Goal: Task Accomplishment & Management: Use online tool/utility

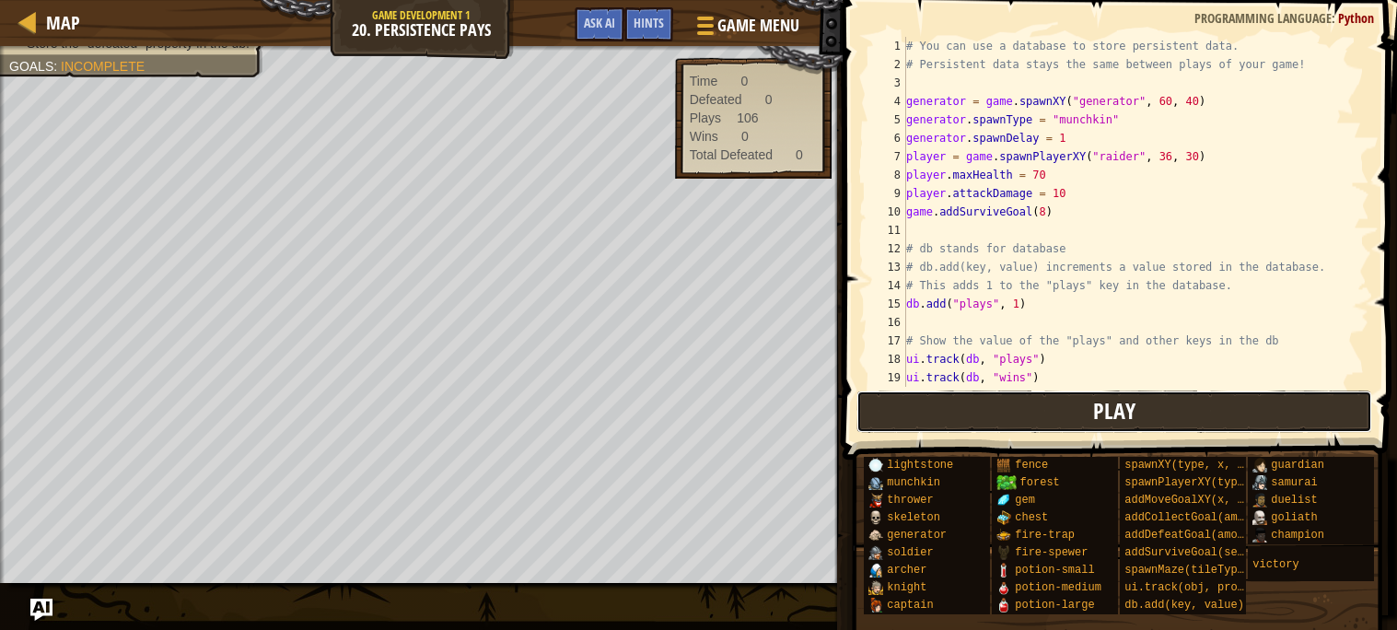
click at [1016, 402] on button "Play" at bounding box center [1114, 411] width 517 height 42
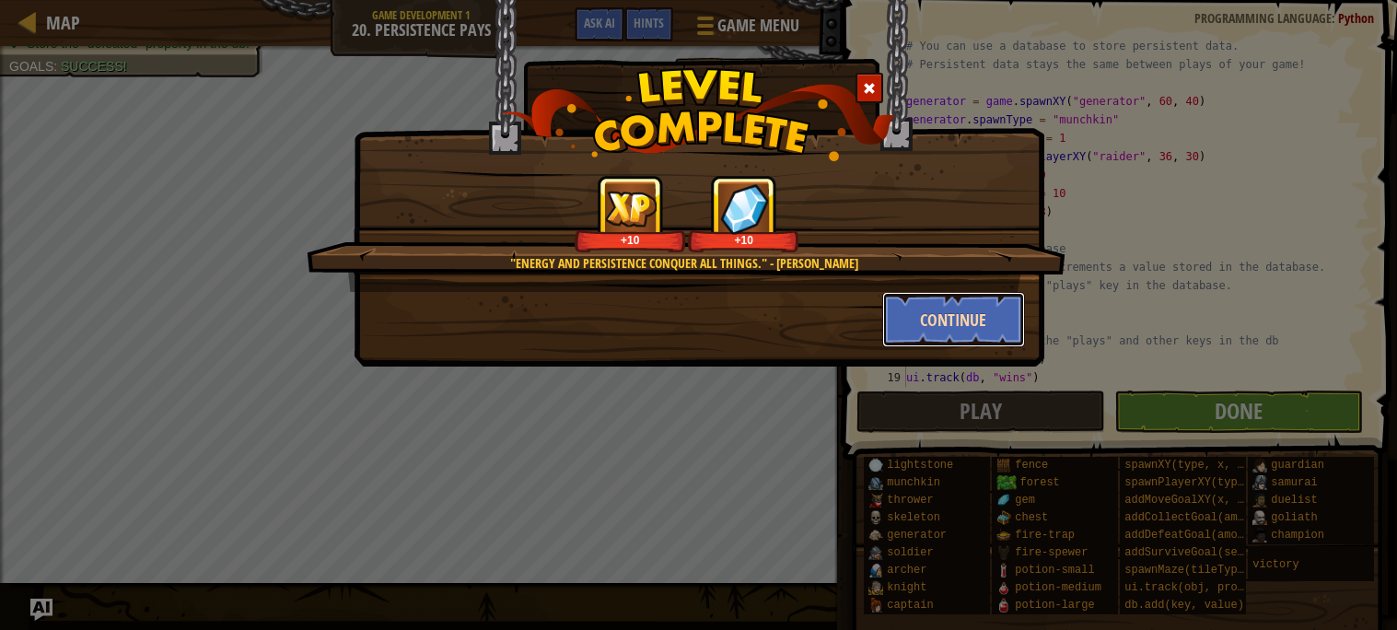
click at [916, 330] on button "Continue" at bounding box center [953, 319] width 143 height 55
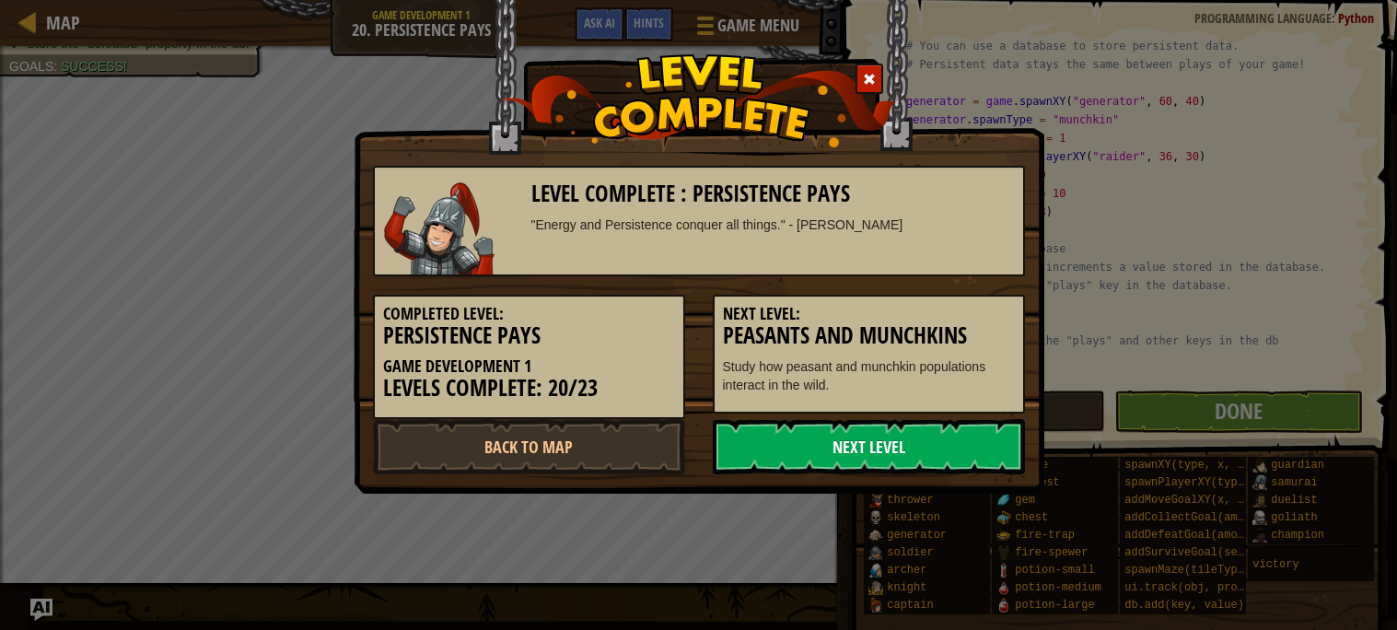
click at [851, 449] on link "Next Level" at bounding box center [869, 446] width 312 height 55
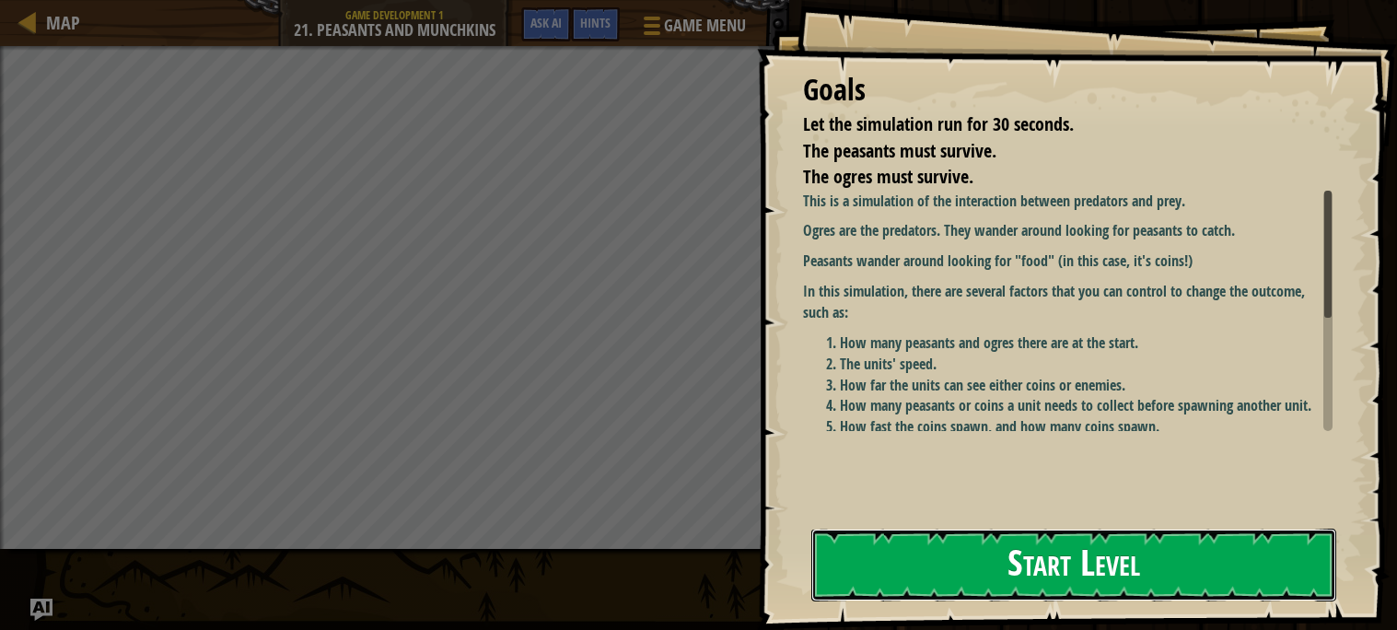
click at [880, 544] on button "Start Level" at bounding box center [1073, 565] width 525 height 73
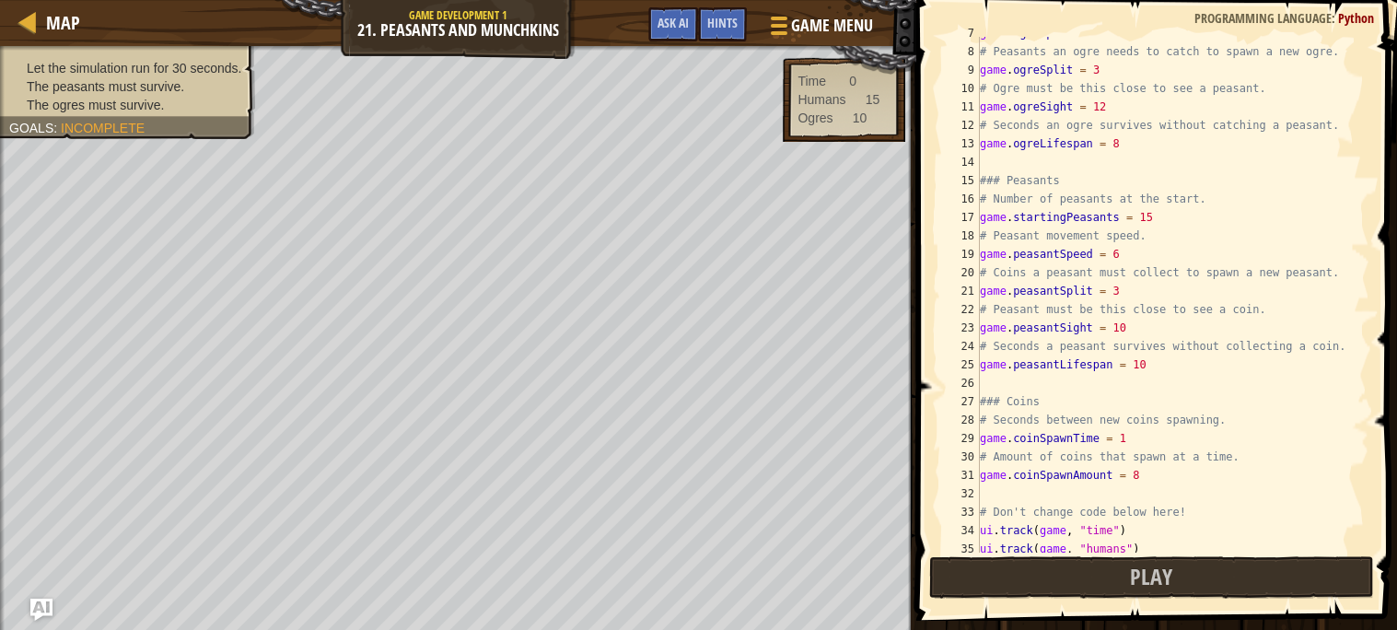
scroll to position [165, 0]
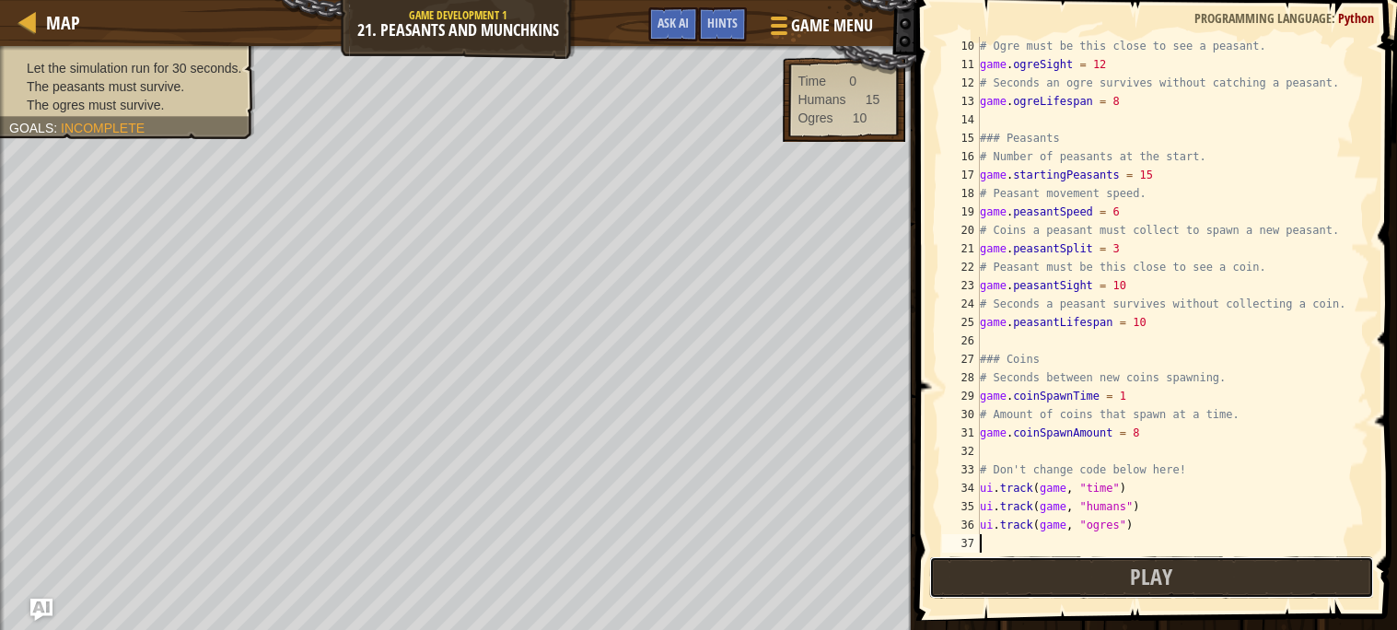
click at [1084, 585] on button "Play" at bounding box center [1151, 577] width 445 height 42
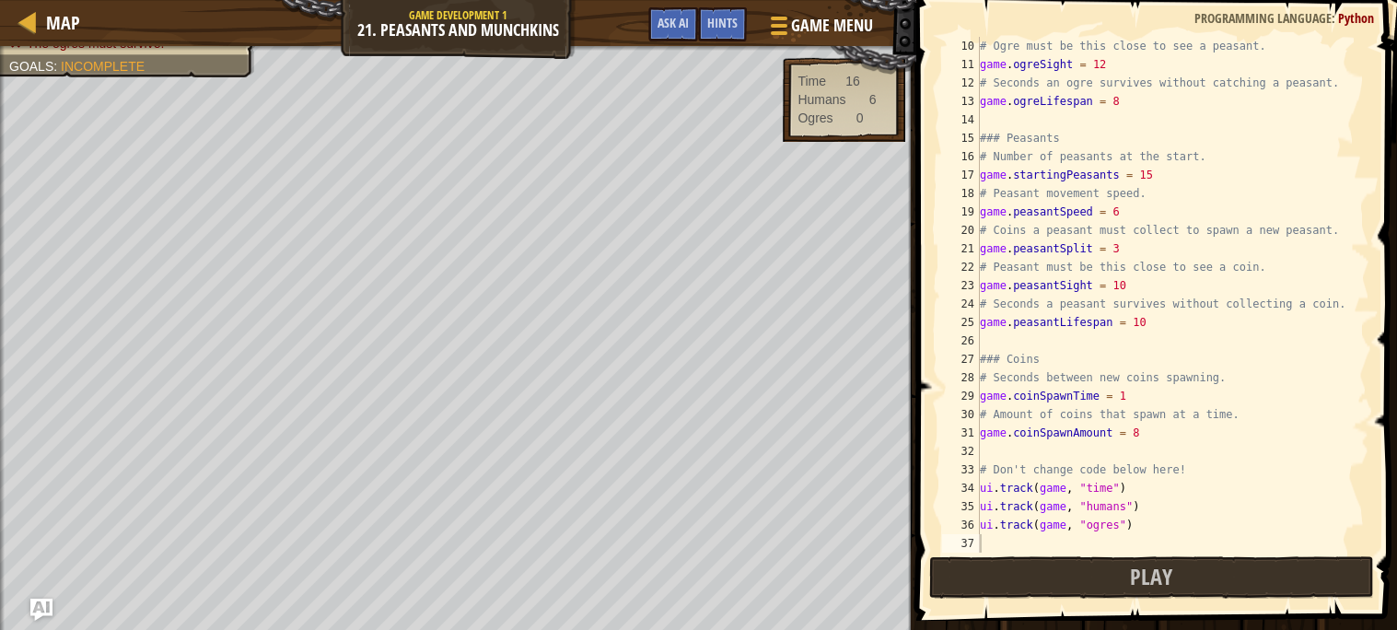
click at [1125, 111] on div "# Ogre must be this close to see a peasant. game . ogreSight = 12 # Seconds an …" at bounding box center [1172, 313] width 393 height 553
click at [1124, 86] on div "# Ogre must be this close to see a peasant. game . ogreSight = 12 # Seconds an …" at bounding box center [1172, 313] width 393 height 553
click at [1130, 105] on div "# Ogre must be this close to see a peasant. game . ogreSight = 12 # Seconds an …" at bounding box center [1172, 313] width 393 height 553
click at [1193, 577] on button "Play" at bounding box center [1151, 577] width 445 height 42
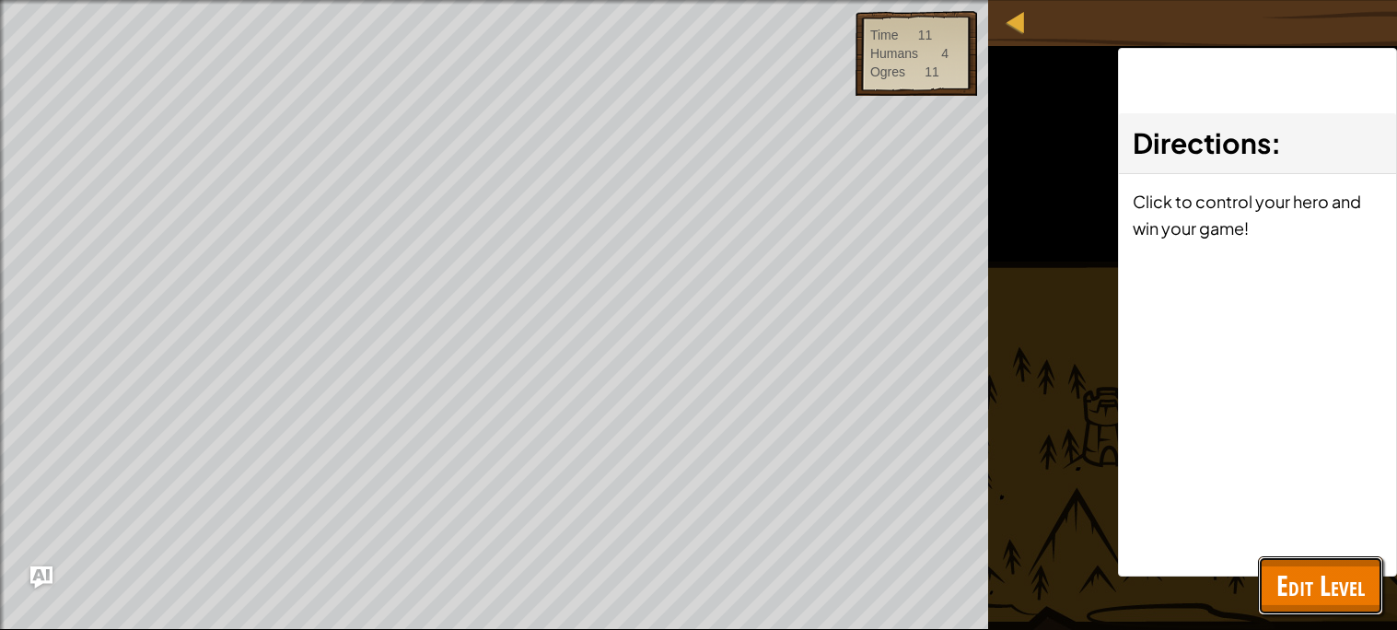
click at [1329, 559] on button "Edit Level" at bounding box center [1320, 585] width 125 height 59
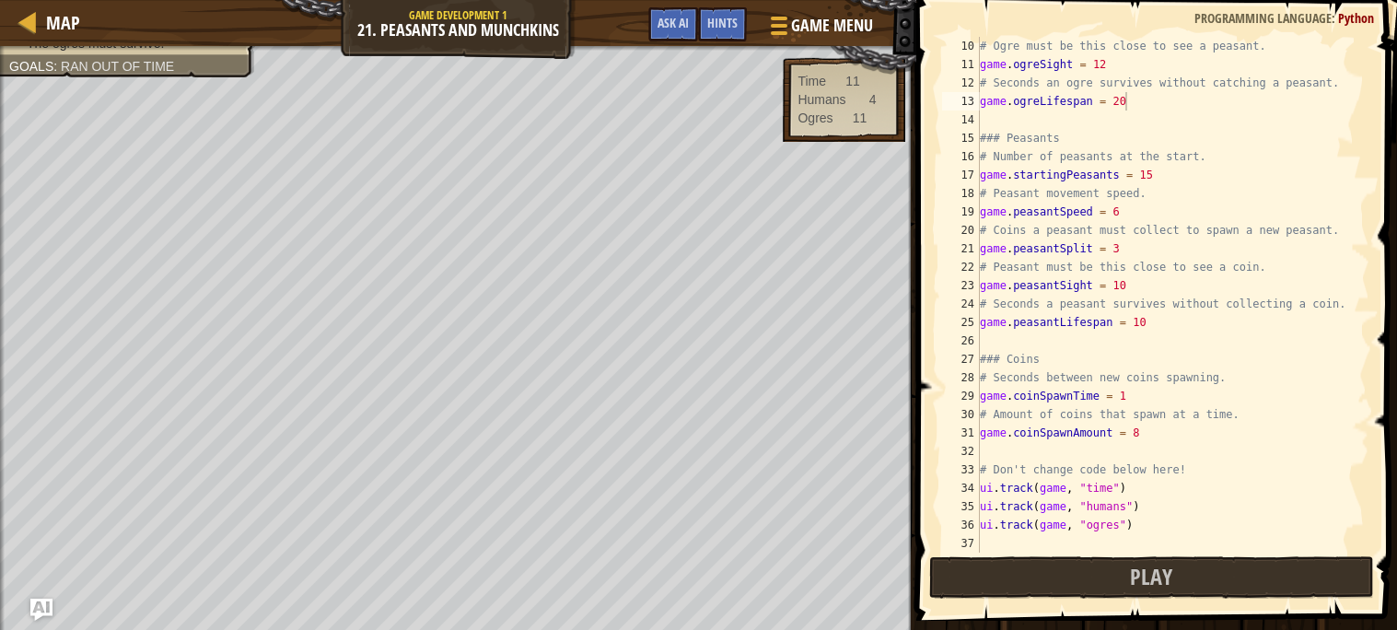
click at [1152, 94] on div "# Ogre must be this close to see a peasant. game . ogreSight = 12 # Seconds an …" at bounding box center [1172, 313] width 393 height 553
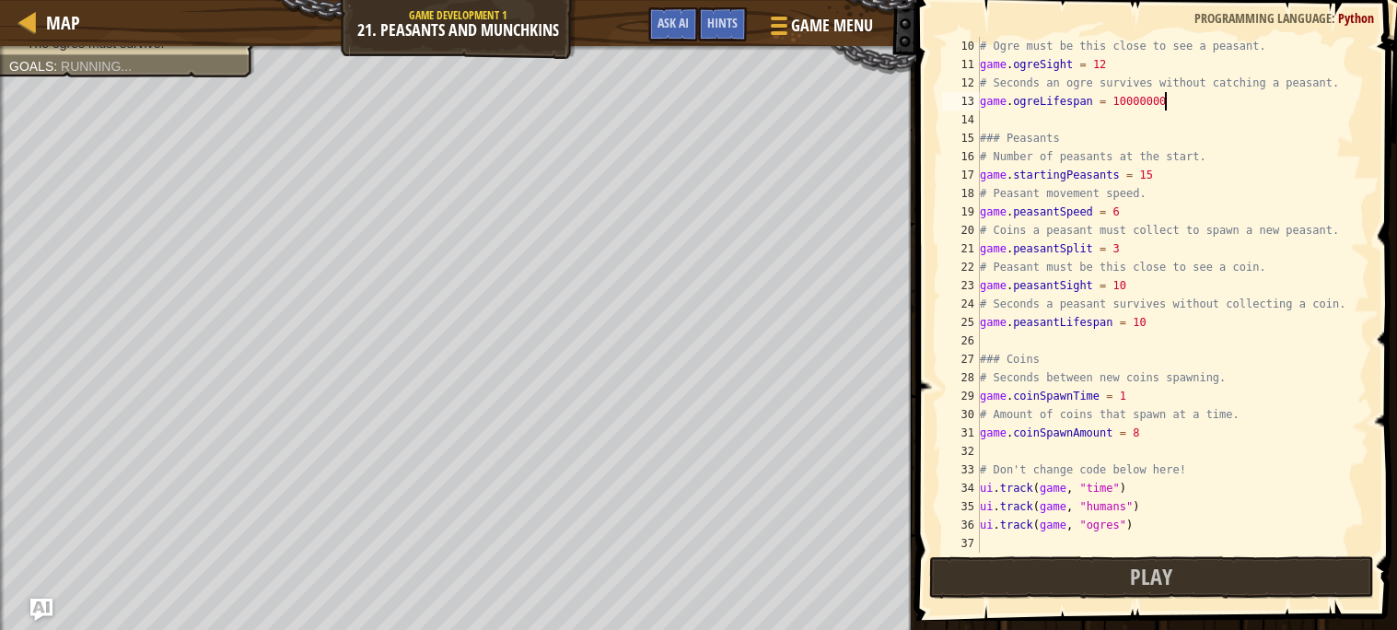
scroll to position [7, 13]
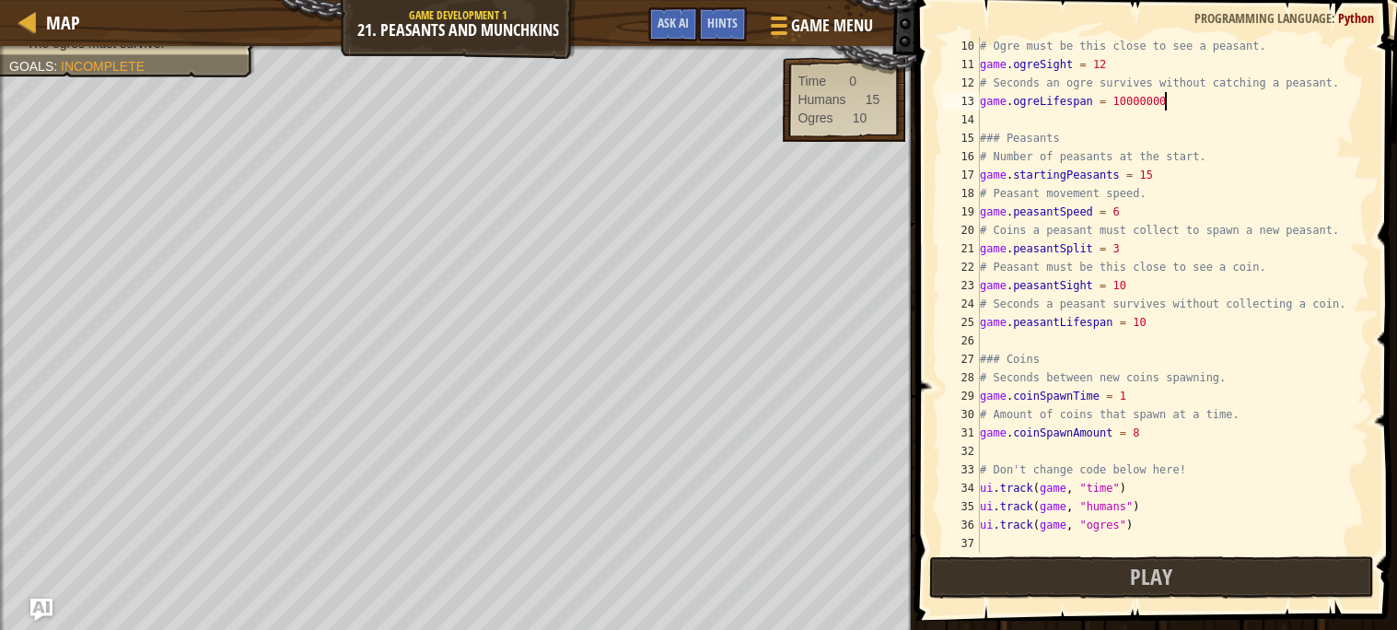
click at [1142, 246] on div "# Ogre must be this close to see a peasant. game . ogreSight = 12 # Seconds an …" at bounding box center [1172, 313] width 393 height 553
type textarea "game.peasantSplit = 0"
click at [1138, 577] on span "Play" at bounding box center [1151, 576] width 42 height 29
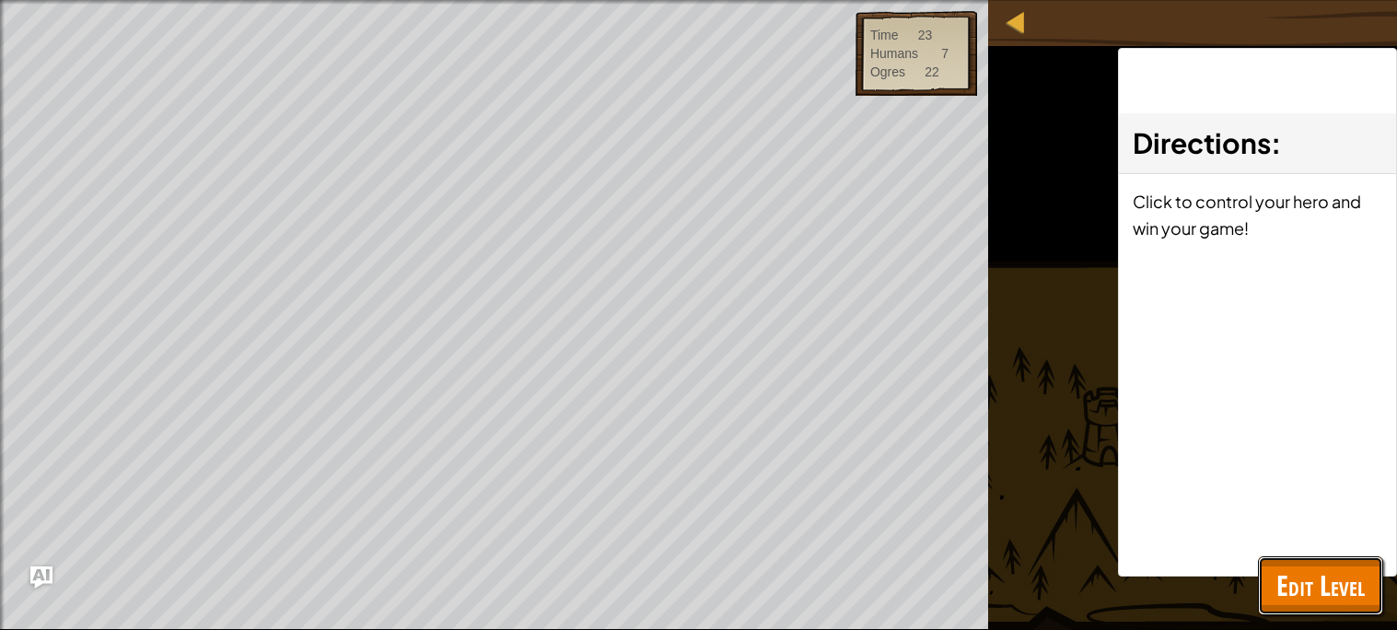
click at [1299, 568] on span "Edit Level" at bounding box center [1320, 585] width 88 height 38
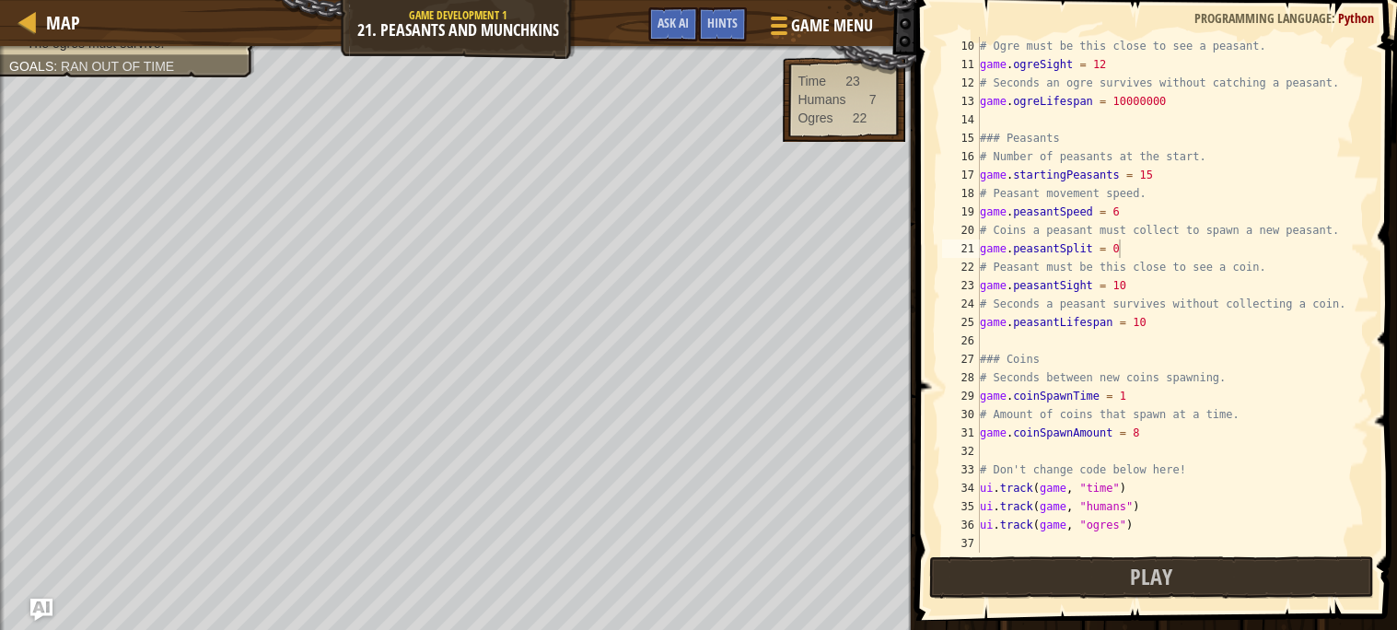
click at [1174, 115] on div "# Ogre must be this close to see a peasant. game . ogreSight = 12 # Seconds an …" at bounding box center [1172, 313] width 393 height 553
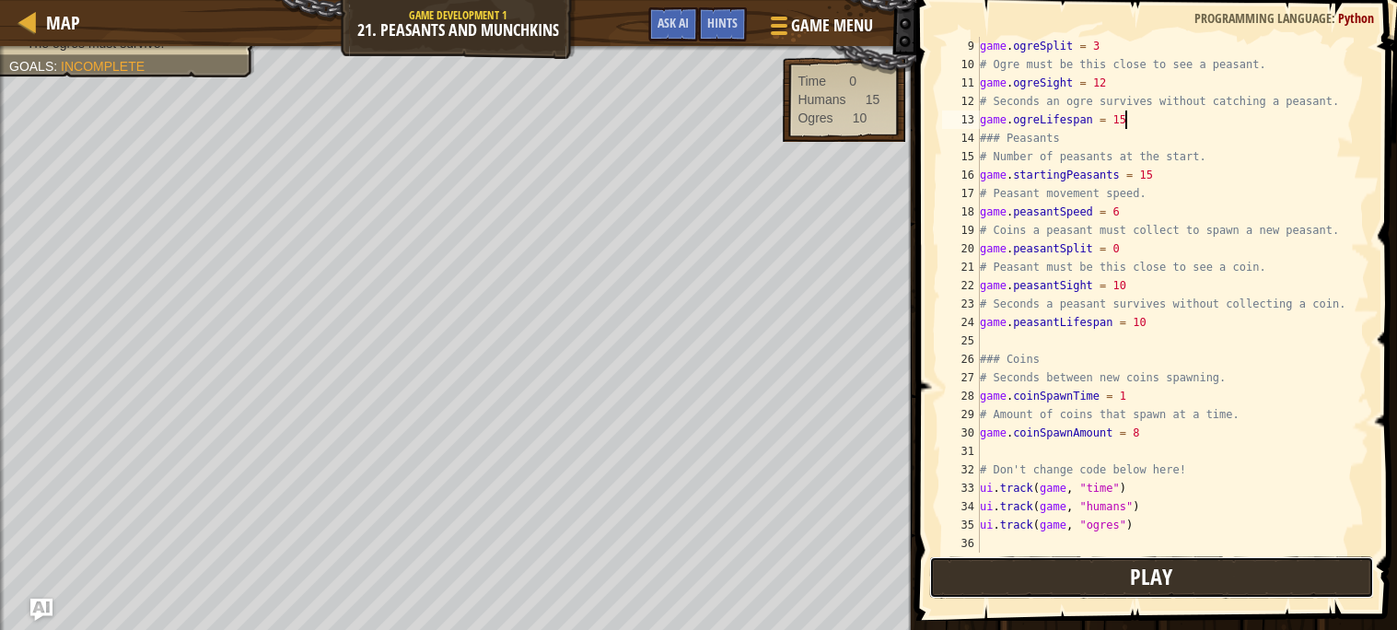
click at [1014, 582] on button "Play" at bounding box center [1151, 577] width 445 height 42
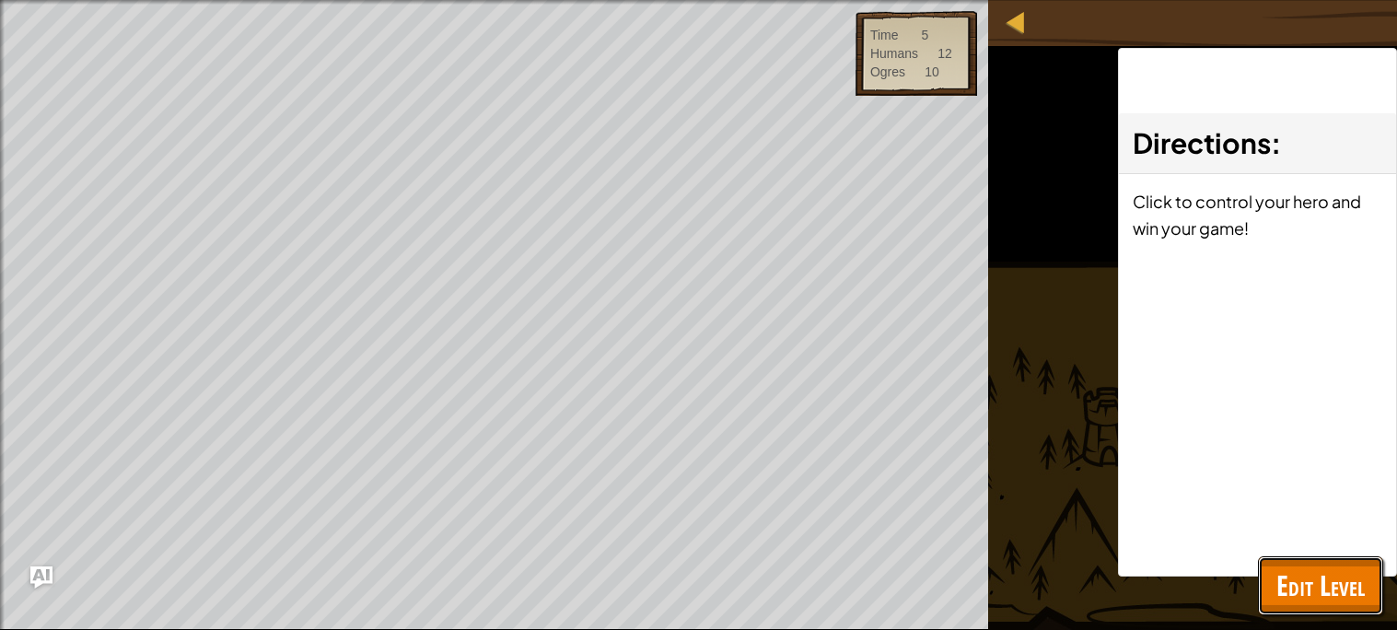
click at [1343, 567] on span "Edit Level" at bounding box center [1320, 585] width 88 height 38
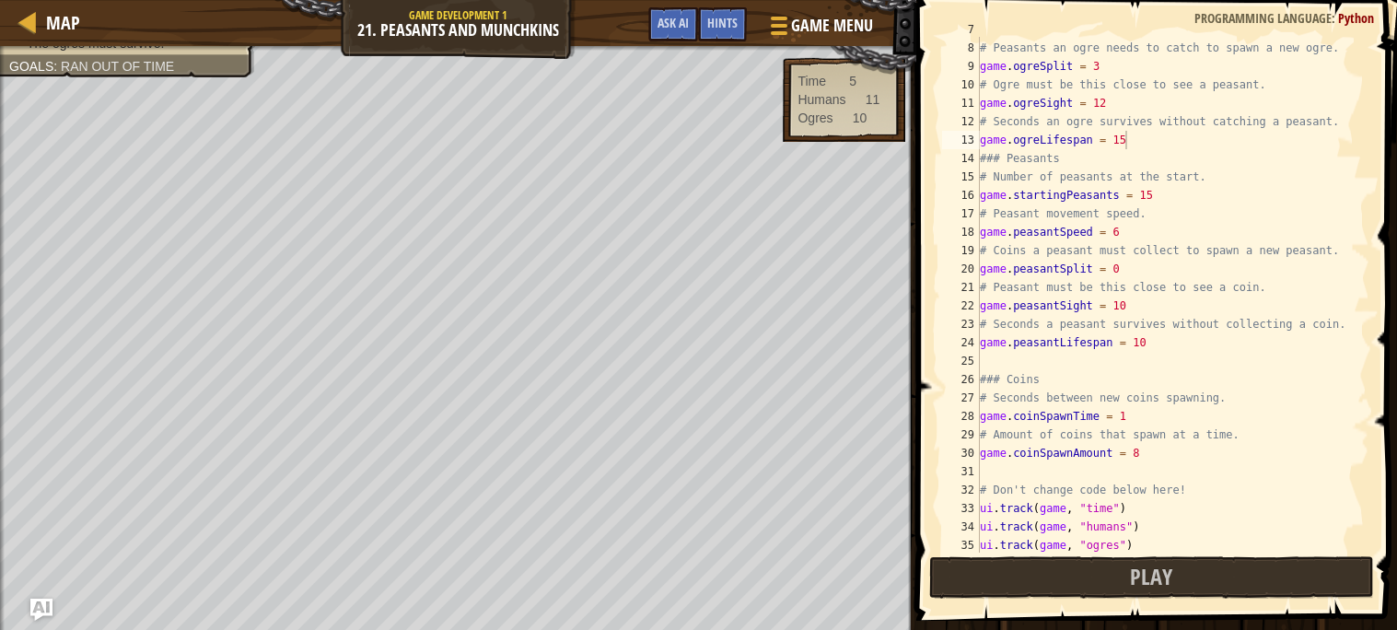
scroll to position [146, 0]
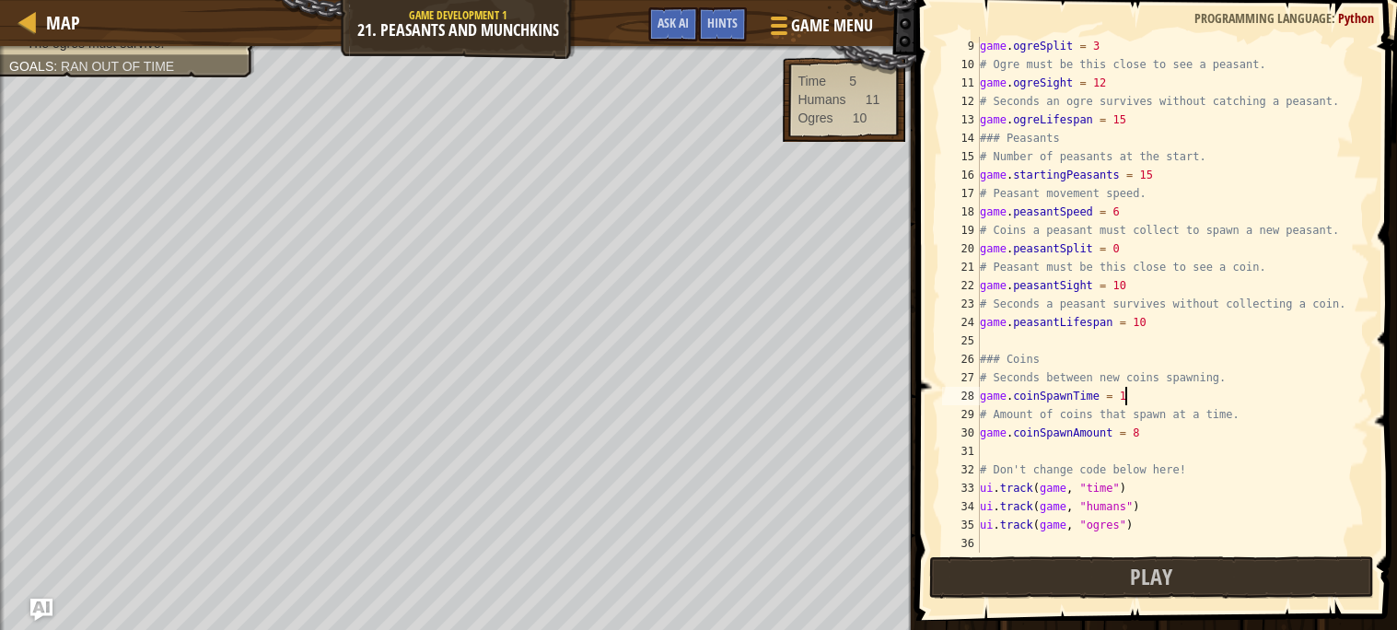
click at [1135, 401] on div "game . ogreSplit = 3 # Ogre must be this close to see a peasant. game . ogreSig…" at bounding box center [1172, 313] width 393 height 553
click at [1131, 581] on span "Play" at bounding box center [1151, 576] width 42 height 29
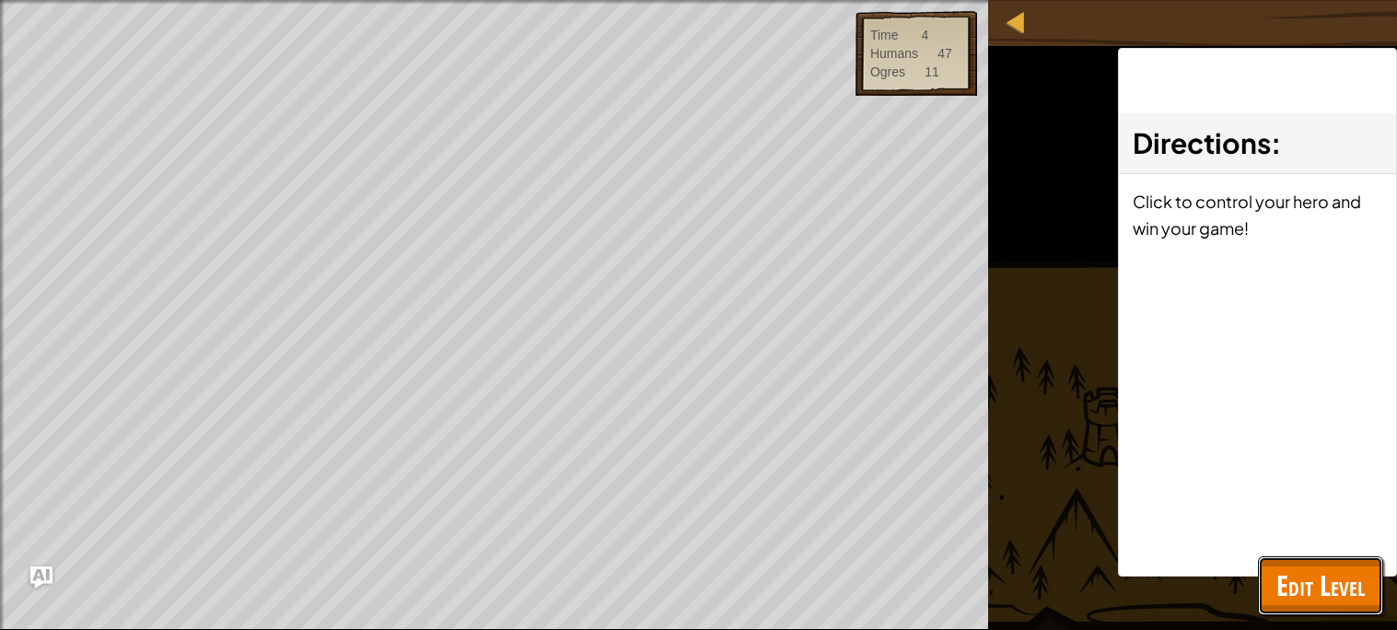
click at [1340, 607] on button "Edit Level" at bounding box center [1320, 585] width 125 height 59
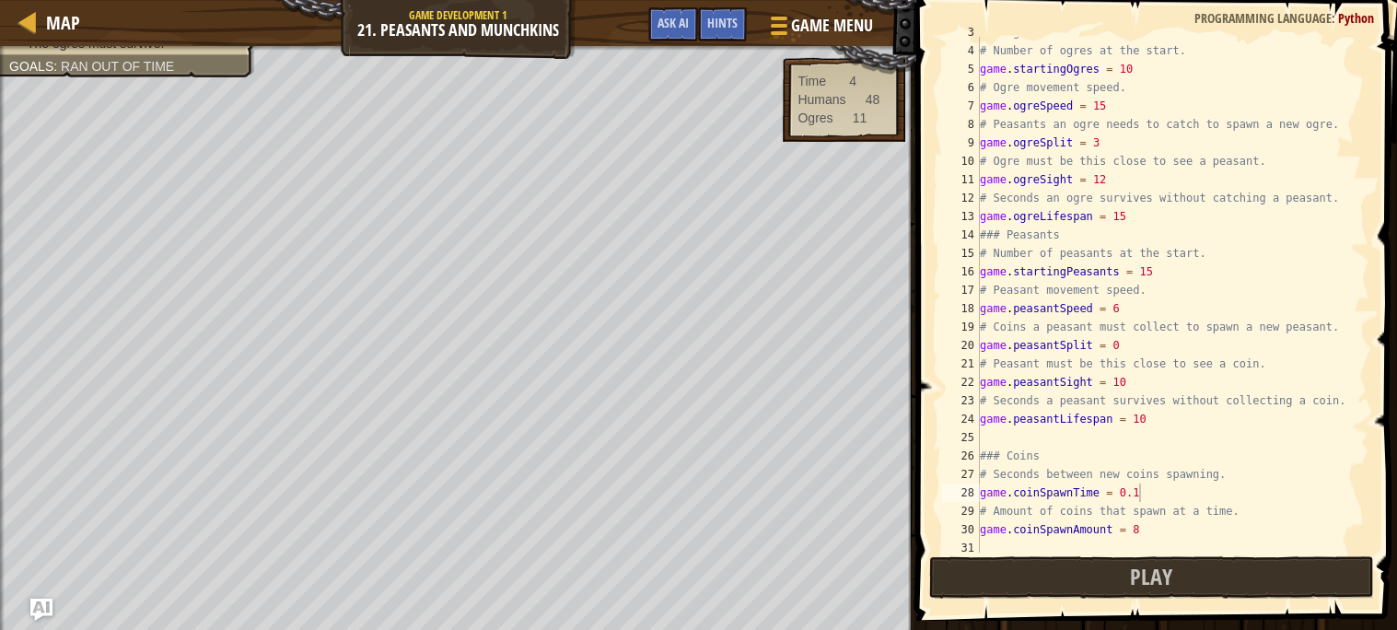
scroll to position [51, 0]
click at [1104, 153] on div "### Ogres # Number of ogres at the start. game . startingOgres = 10 # Ogre move…" at bounding box center [1172, 299] width 393 height 553
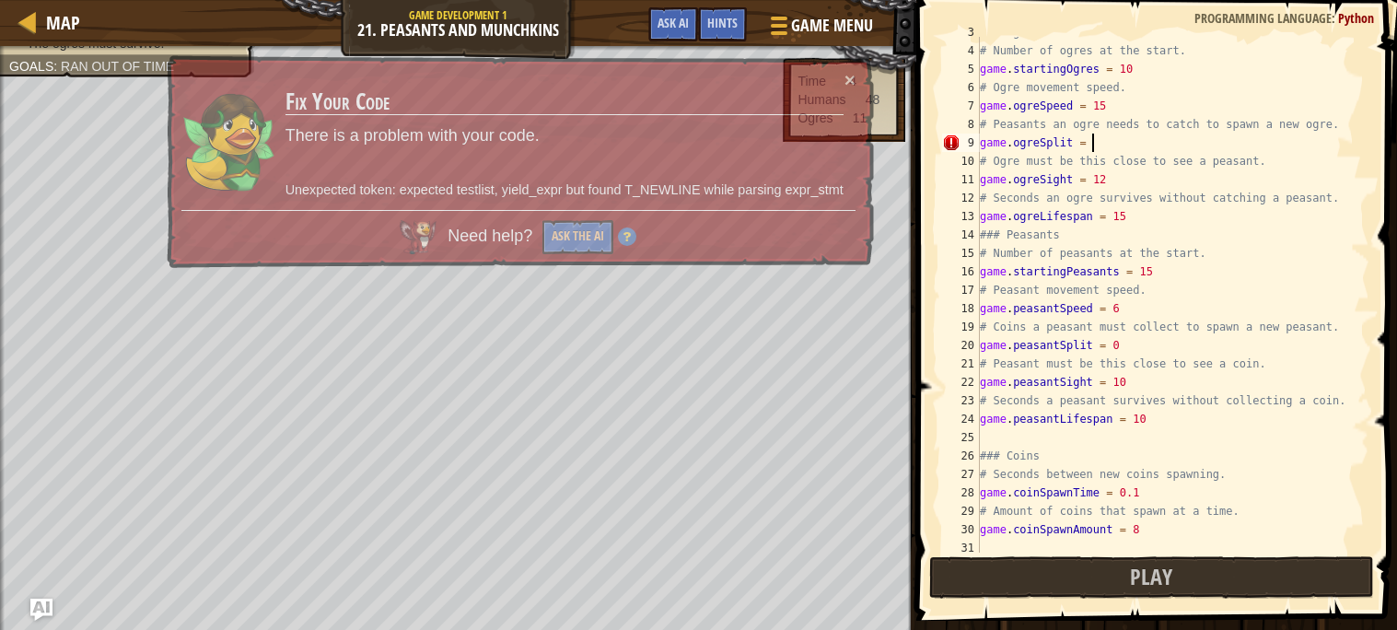
type textarea "game.ogreSplit = 1"
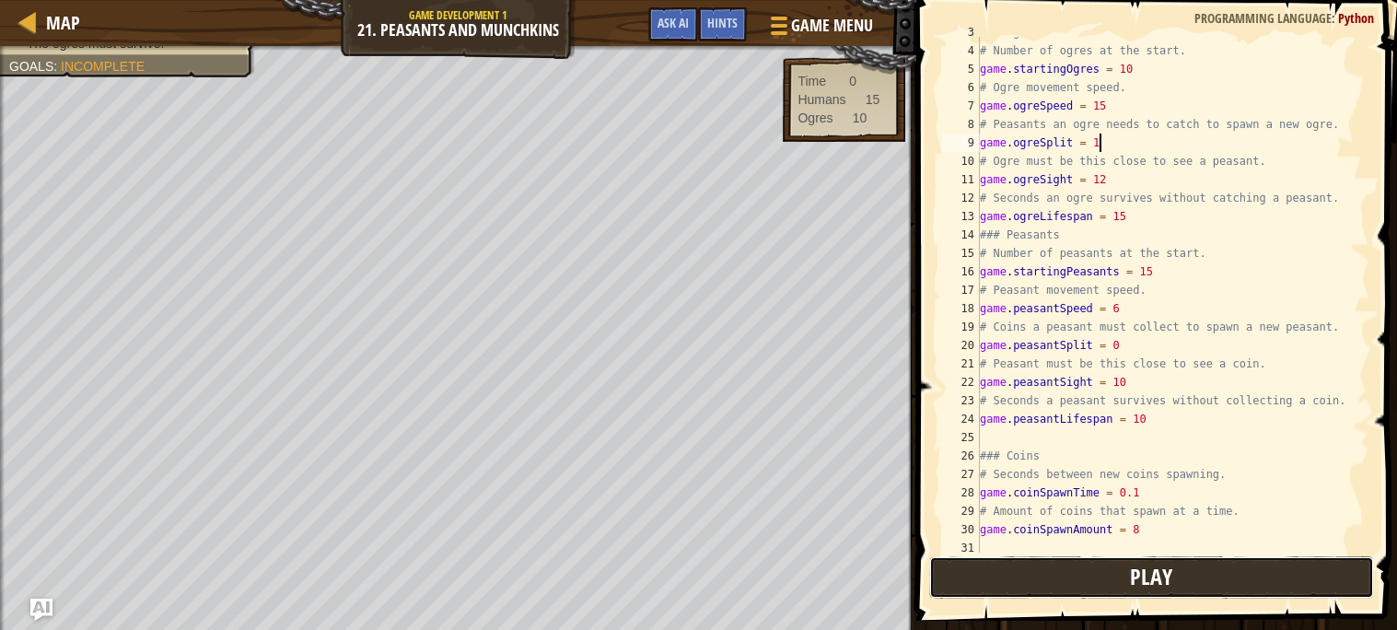
click at [1035, 565] on button "Play" at bounding box center [1151, 577] width 445 height 42
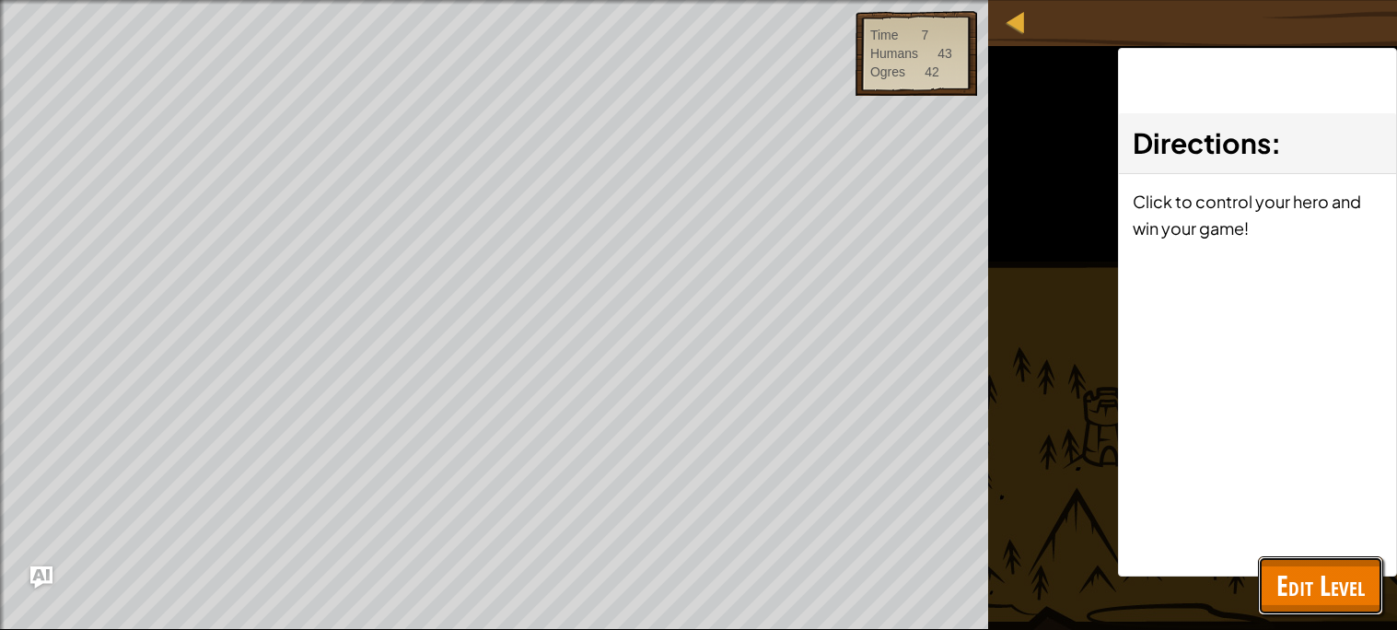
click at [1297, 569] on span "Edit Level" at bounding box center [1320, 585] width 88 height 38
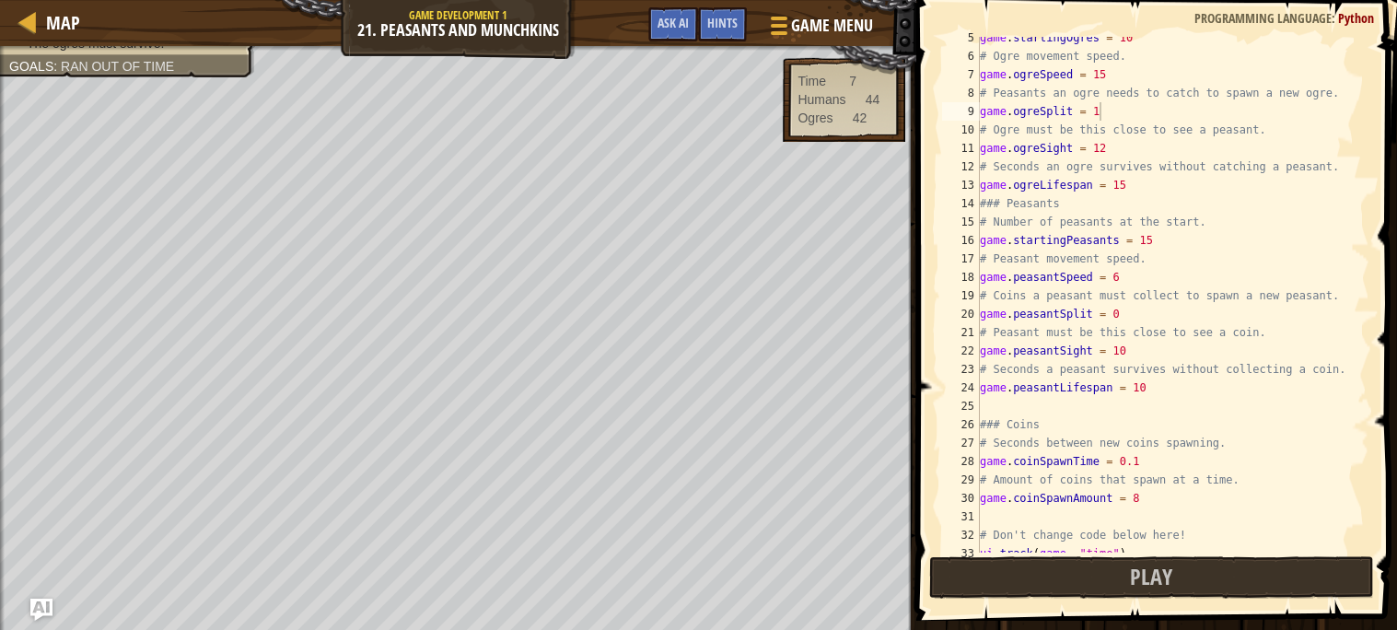
scroll to position [81, 0]
click at [1147, 507] on div "game . startingOgres = 10 # Ogre movement speed. game . ogreSpeed = 15 # Peasan…" at bounding box center [1172, 305] width 393 height 553
click at [1141, 498] on div "game . startingOgres = 10 # Ogre movement speed. game . ogreSpeed = 15 # Peasan…" at bounding box center [1172, 305] width 393 height 553
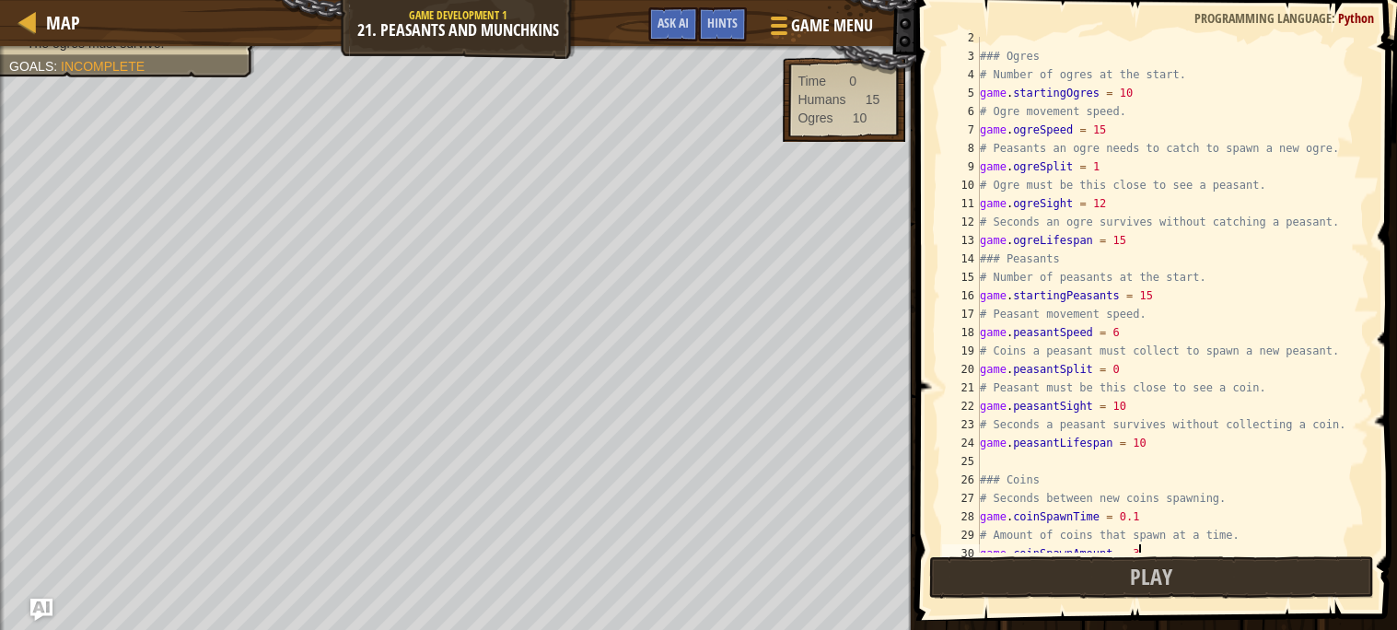
scroll to position [0, 0]
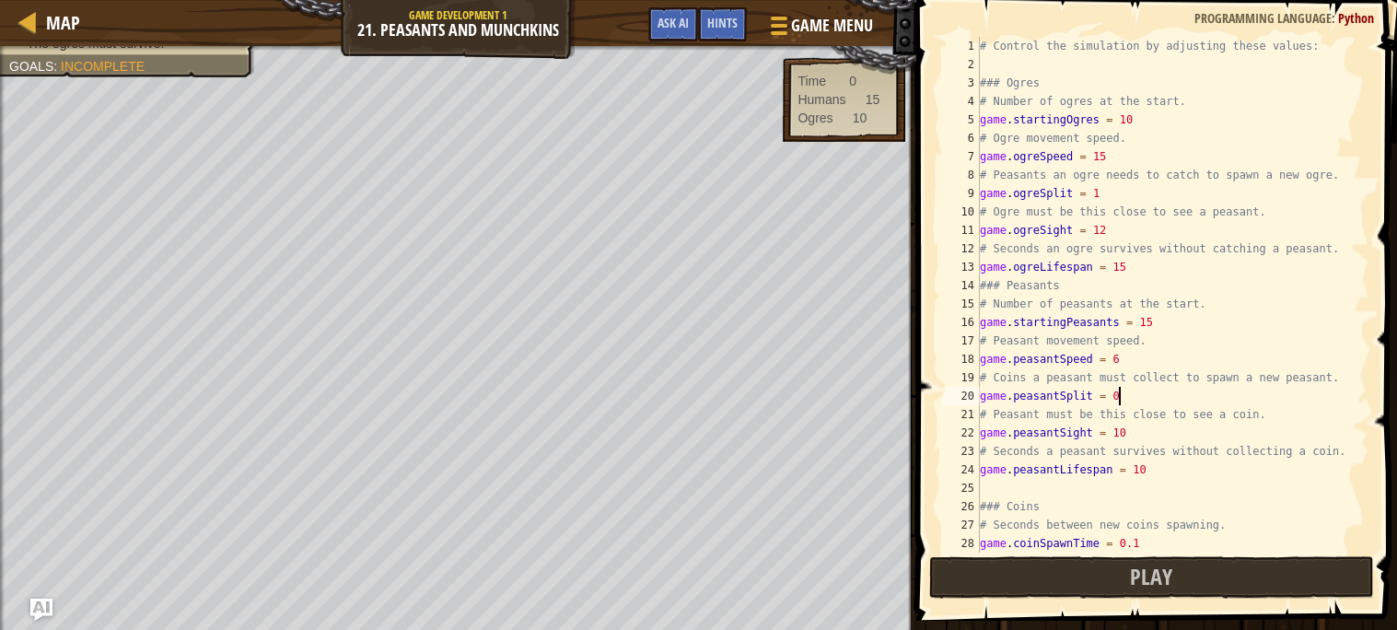
click at [1124, 394] on div "# Control the simulation by adjusting these values: ### Ogres # Number of ogres…" at bounding box center [1172, 313] width 393 height 553
click at [1007, 579] on button "Play" at bounding box center [1151, 577] width 445 height 42
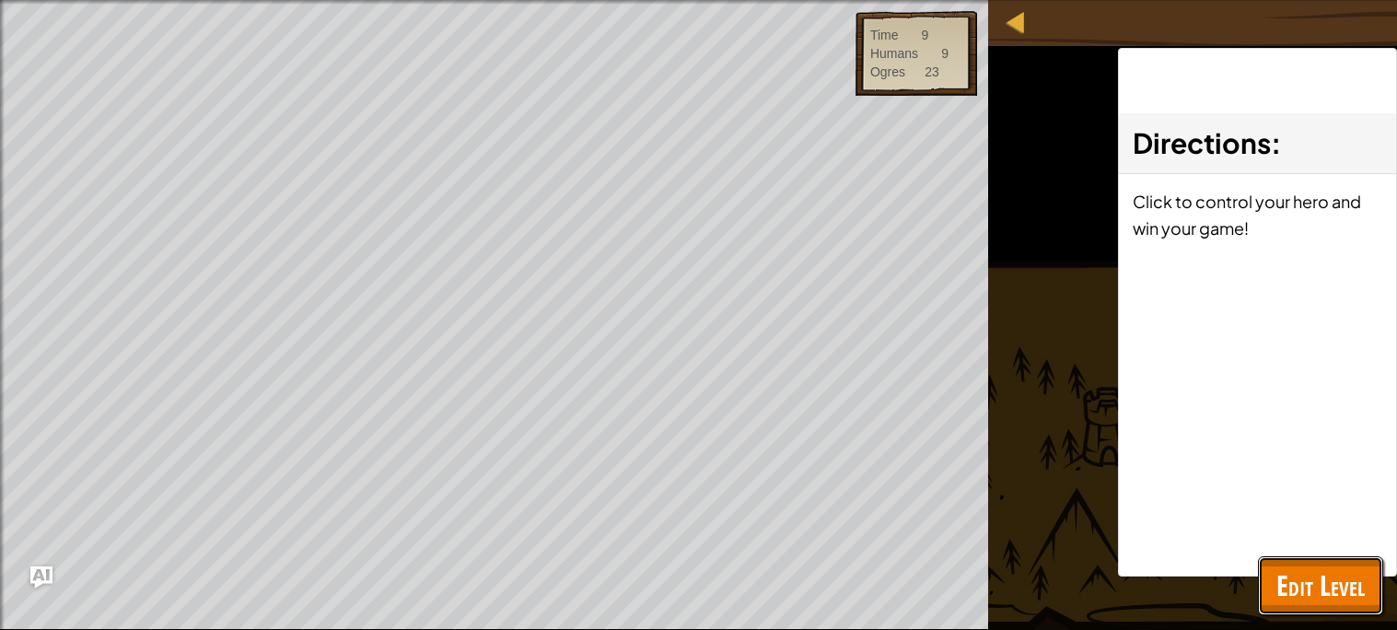
click at [1281, 578] on span "Edit Level" at bounding box center [1320, 585] width 88 height 38
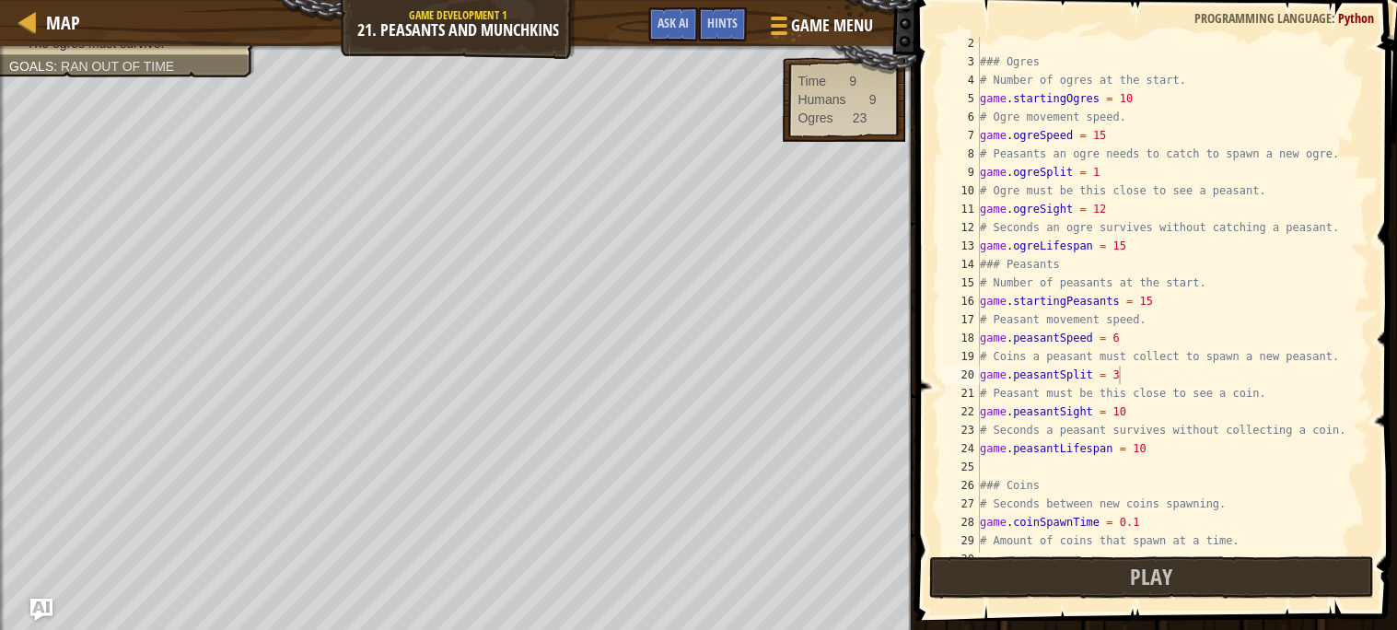
scroll to position [21, 0]
click at [1130, 385] on div "### Ogres # Number of ogres at the start. game . startingOgres = 10 # Ogre move…" at bounding box center [1172, 310] width 393 height 553
click at [1120, 379] on div "### Ogres # Number of ogres at the start. game . startingOgres = 10 # Ogre move…" at bounding box center [1172, 310] width 393 height 553
click at [1126, 418] on div "### Ogres # Number of ogres at the start. game . startingOgres = 10 # Ogre move…" at bounding box center [1172, 310] width 393 height 553
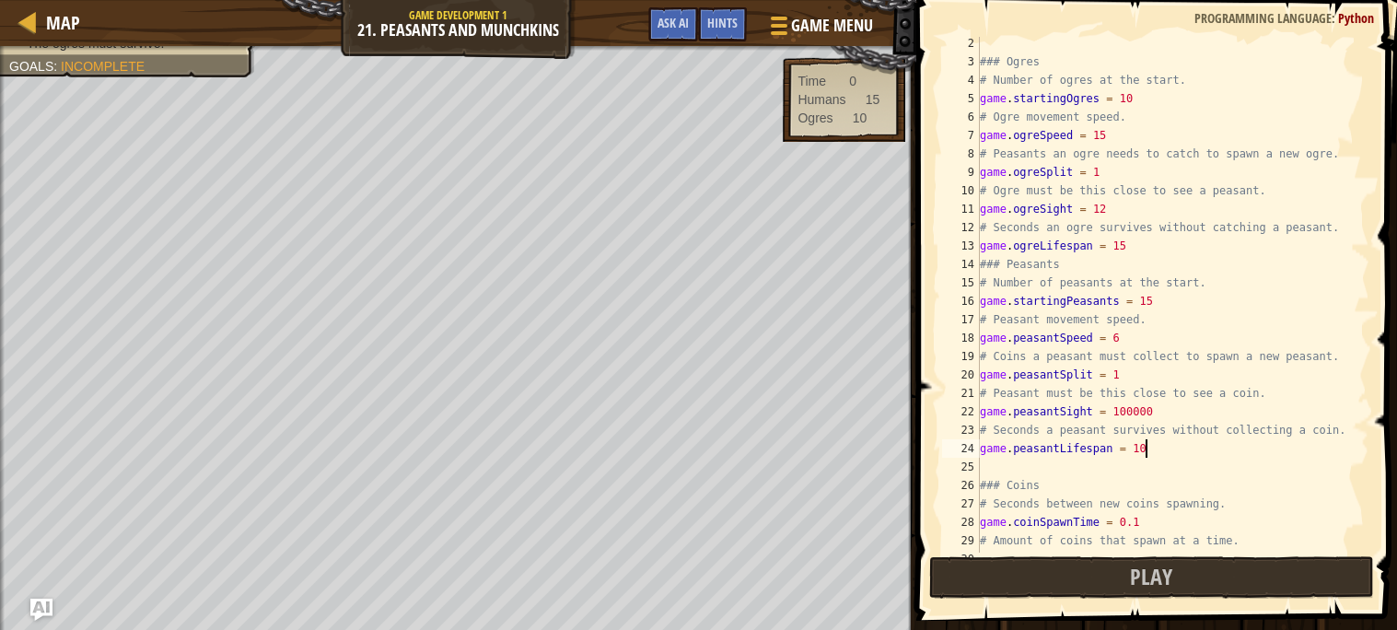
click at [1164, 452] on div "### Ogres # Number of ogres at the start. game . startingOgres = 10 # Ogre move…" at bounding box center [1172, 310] width 393 height 553
click at [1110, 588] on button "Play" at bounding box center [1151, 577] width 445 height 42
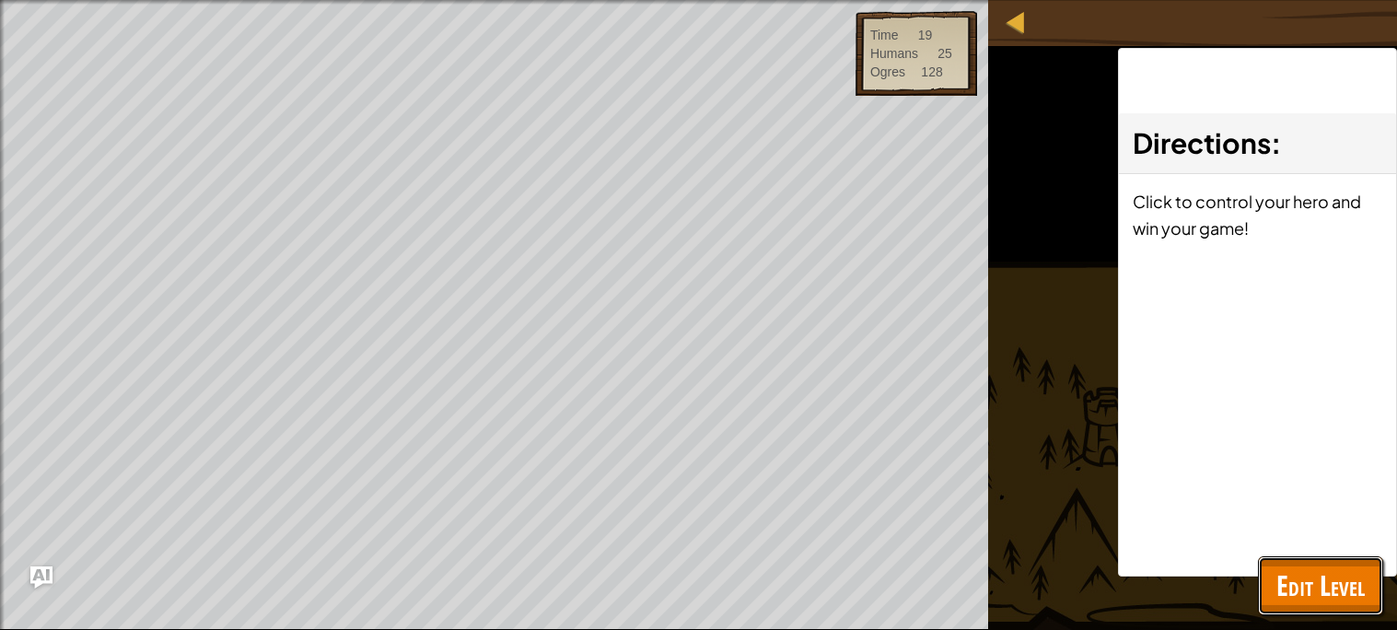
click at [1286, 576] on span "Edit Level" at bounding box center [1320, 585] width 88 height 38
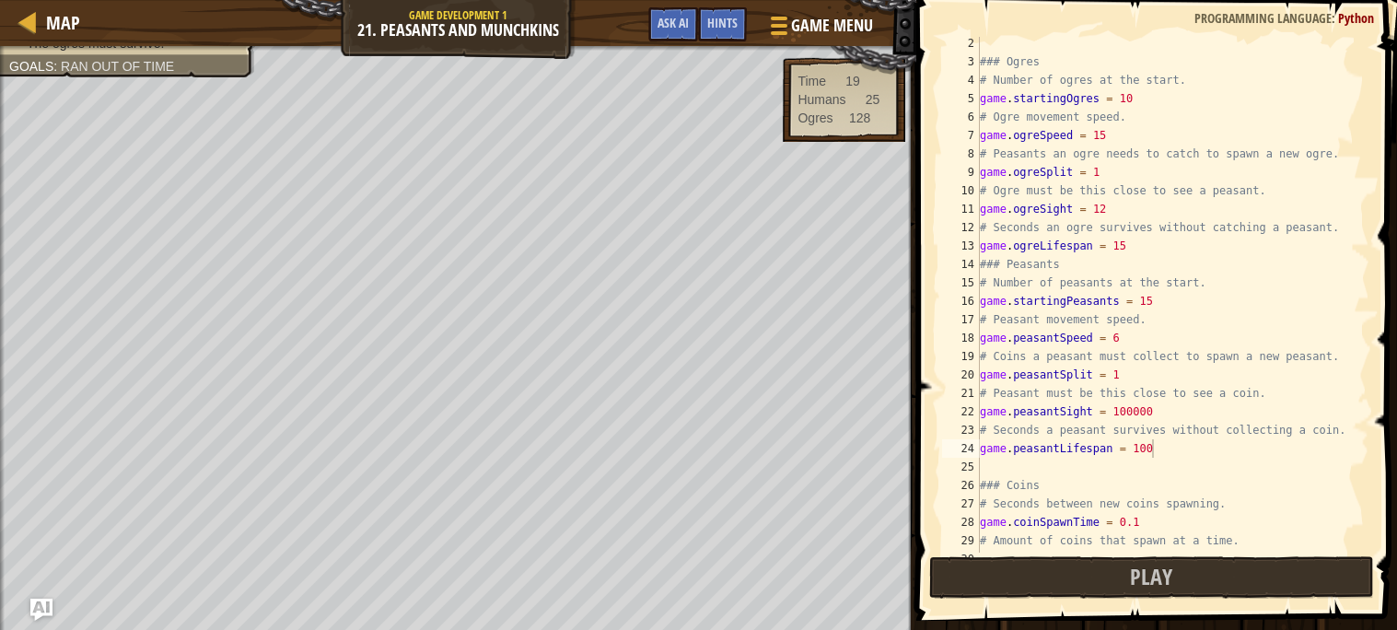
click at [1108, 169] on div "### Ogres # Number of ogres at the start. game . startingOgres = 10 # Ogre move…" at bounding box center [1172, 310] width 393 height 553
click at [1119, 575] on button "Play" at bounding box center [1151, 577] width 445 height 42
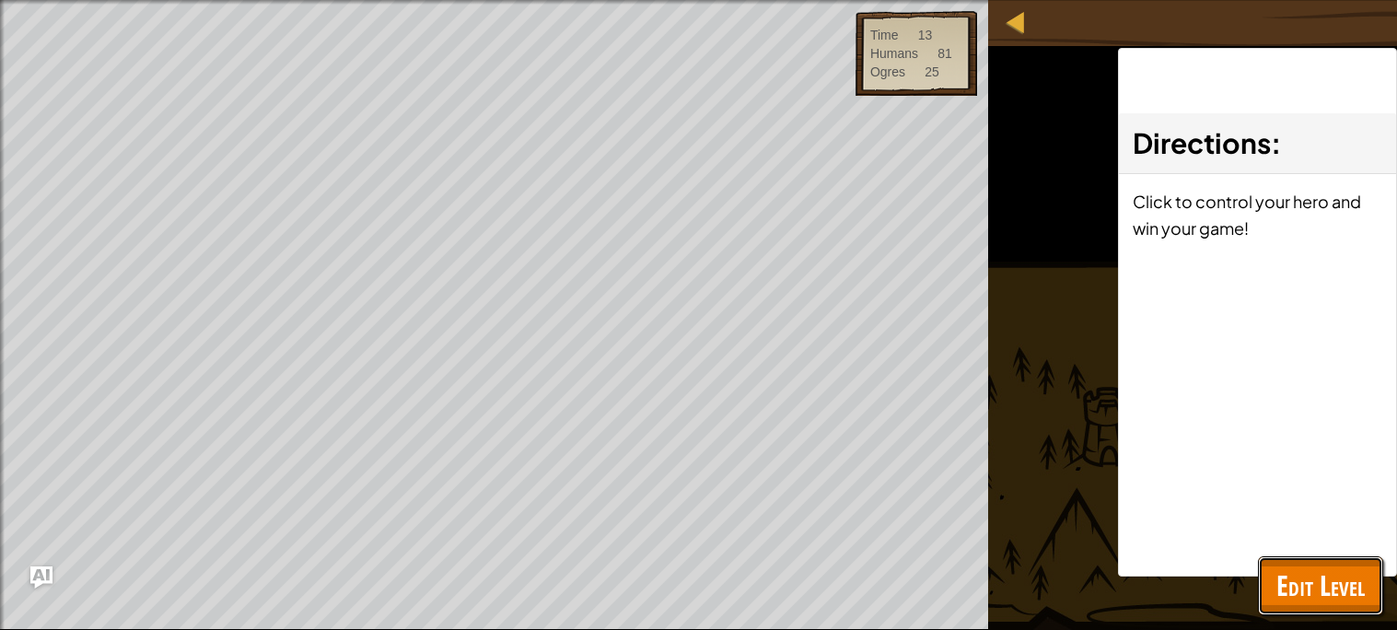
click at [1335, 582] on span "Edit Level" at bounding box center [1320, 585] width 88 height 38
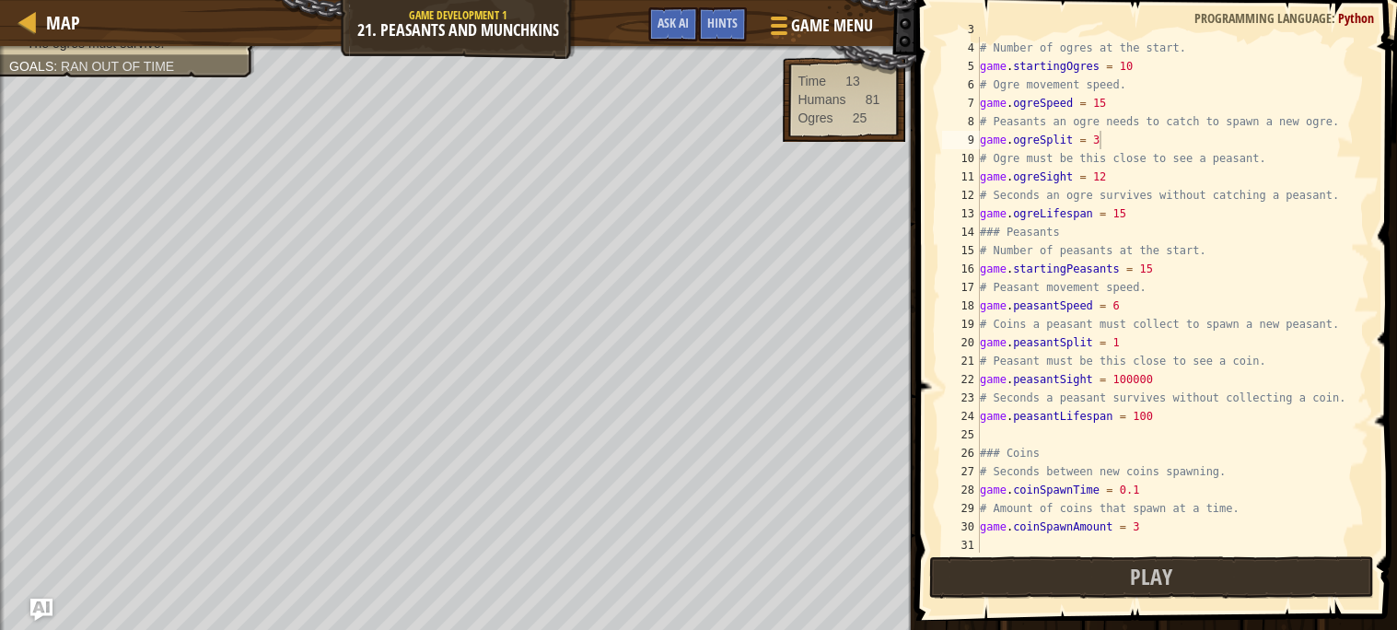
scroll to position [52, 0]
click at [1075, 564] on button "Play" at bounding box center [1151, 577] width 445 height 42
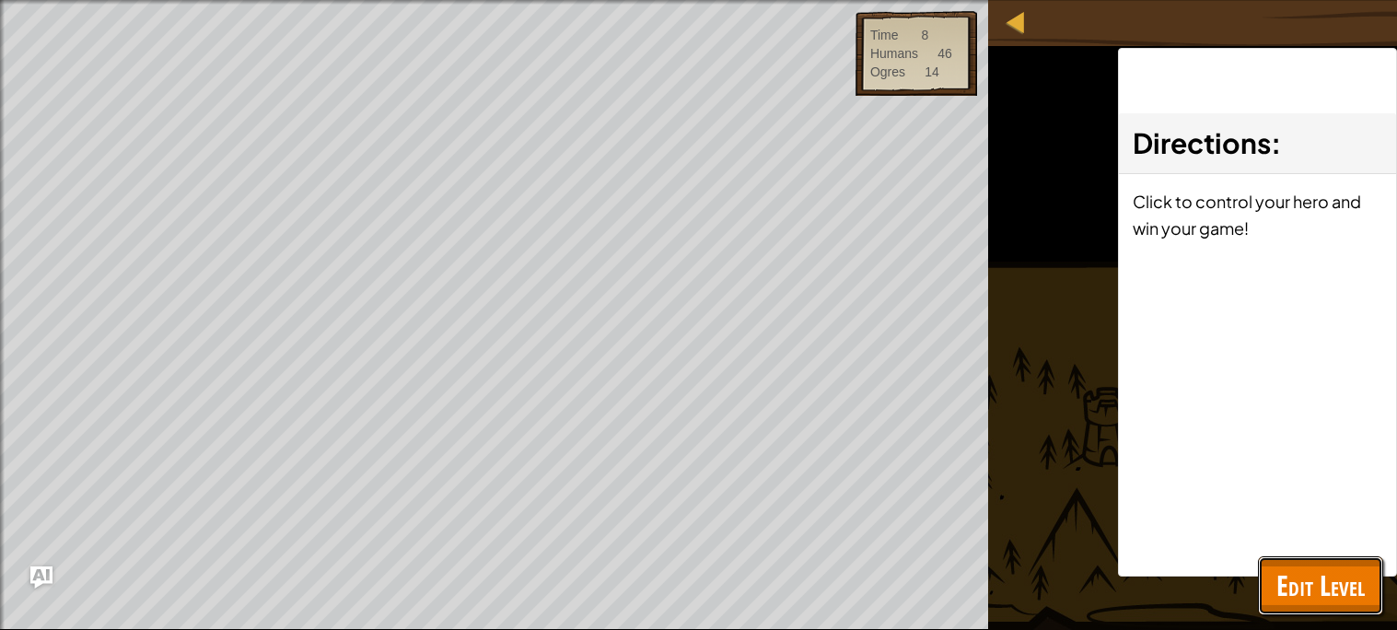
click at [1298, 577] on span "Edit Level" at bounding box center [1320, 585] width 88 height 38
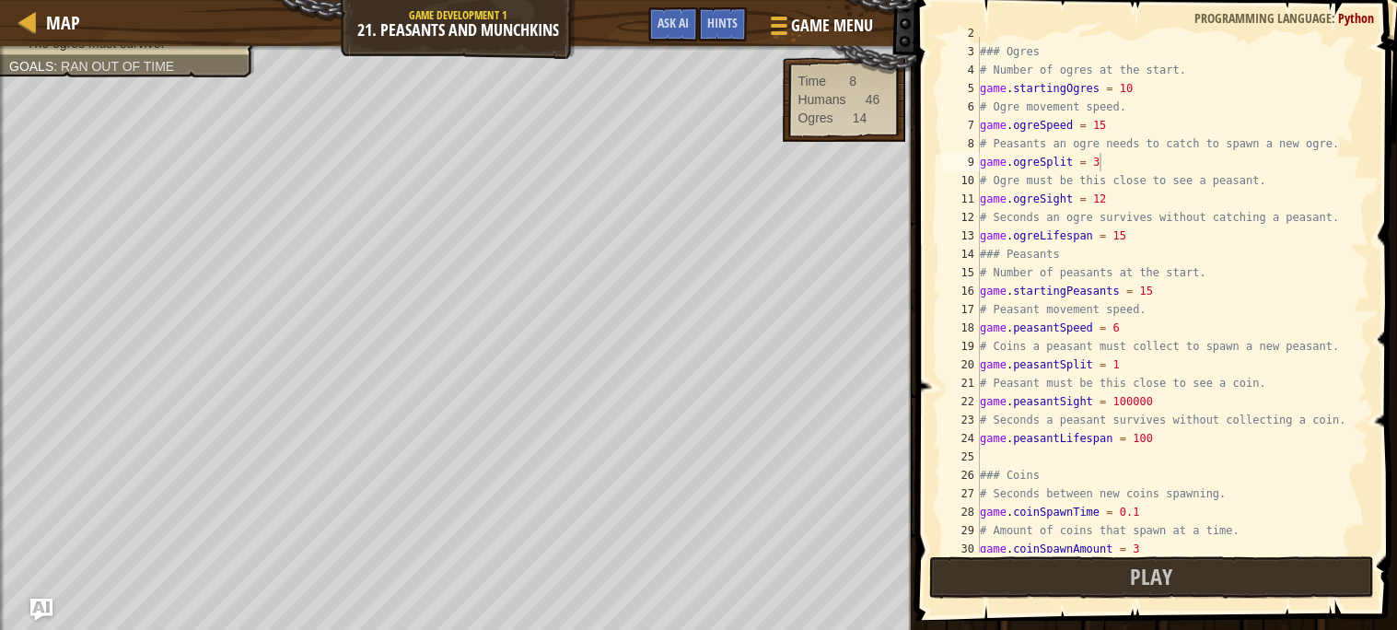
scroll to position [49, 0]
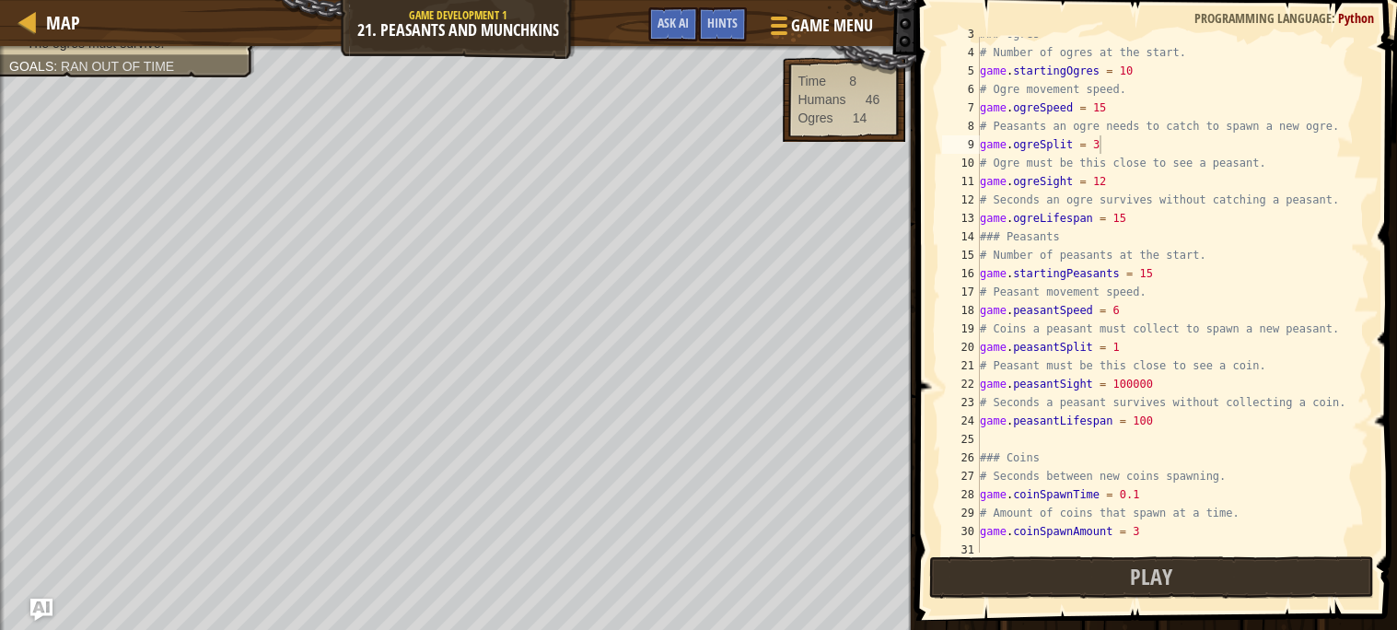
click at [1163, 387] on div "### Ogres # Number of ogres at the start. game . startingOgres = 10 # Ogre move…" at bounding box center [1172, 301] width 393 height 553
type textarea "game.peasantSight = 100"
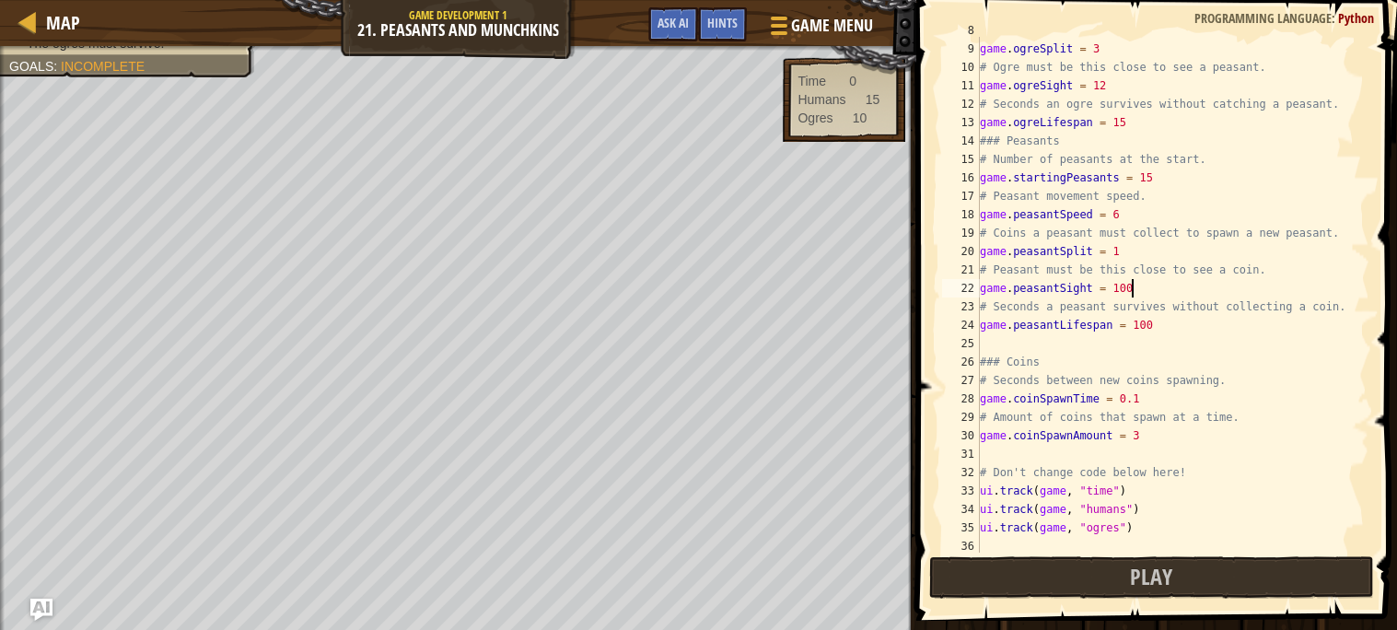
scroll to position [146, 0]
click at [1102, 565] on button "Play" at bounding box center [1151, 577] width 445 height 42
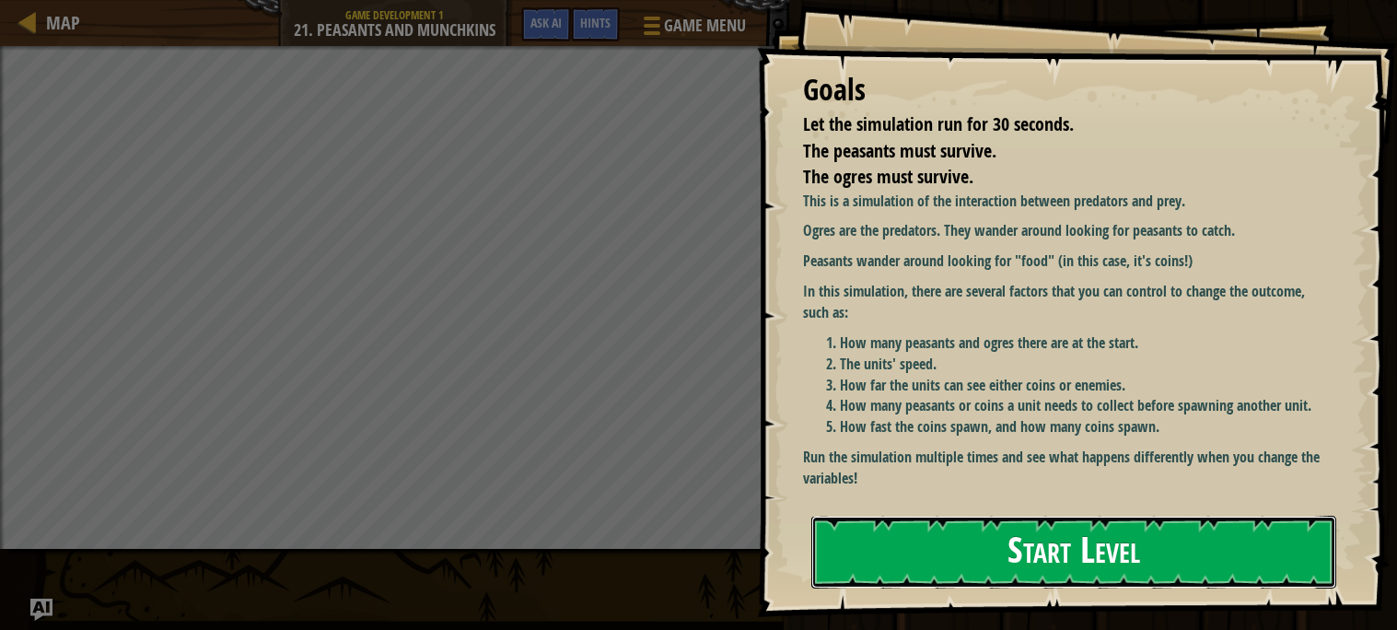
click at [944, 516] on button "Start Level" at bounding box center [1073, 552] width 525 height 73
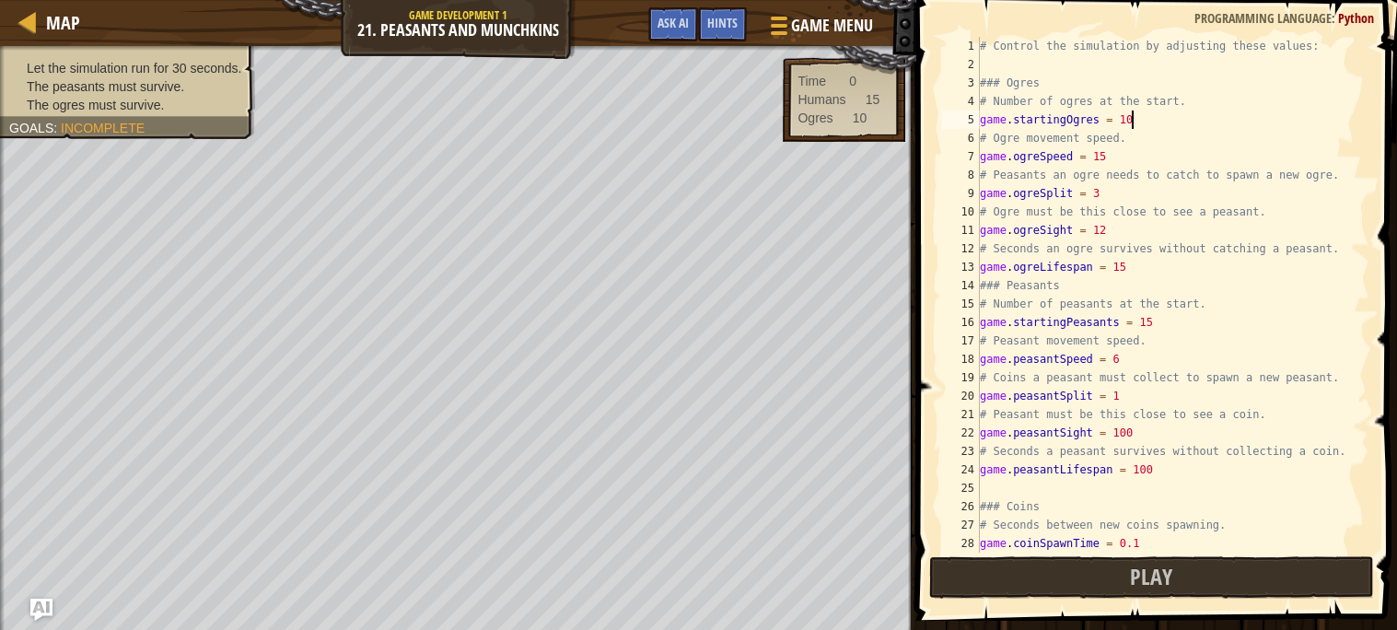
click at [1142, 124] on div "# Control the simulation by adjusting these values: ### Ogres # Number of ogres…" at bounding box center [1172, 313] width 393 height 553
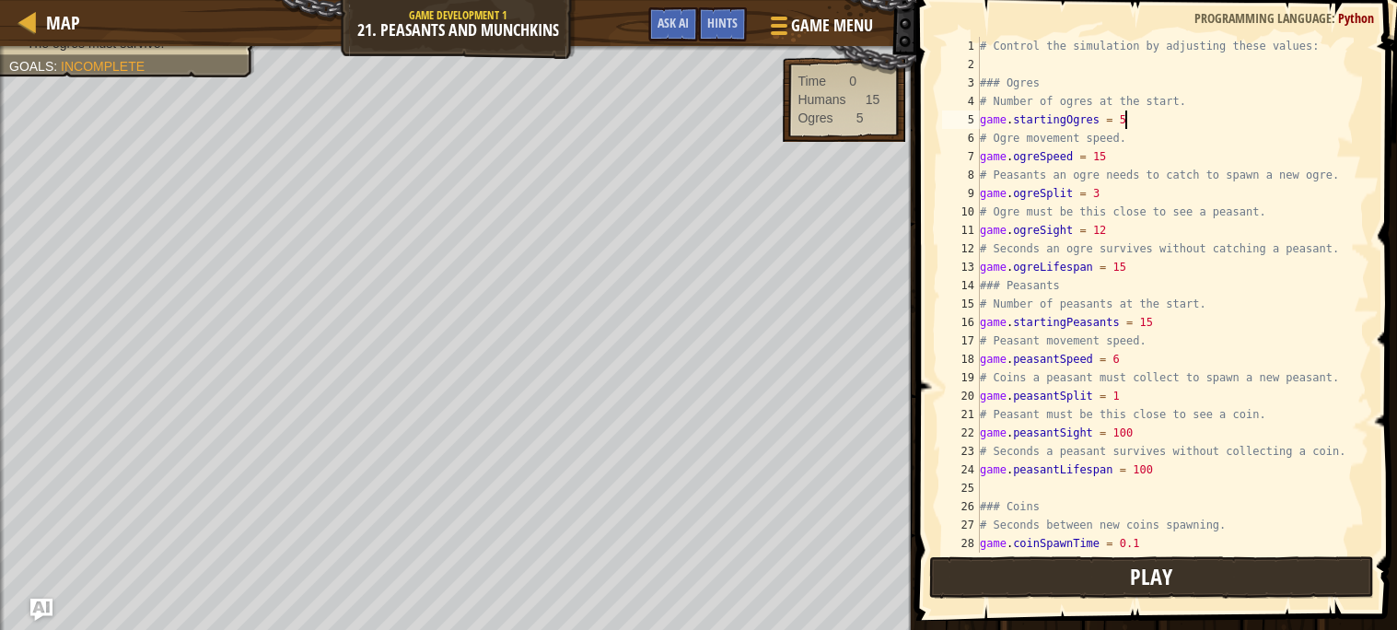
type textarea "game.startingOgres = 5"
click at [1197, 580] on button "Play" at bounding box center [1151, 577] width 445 height 42
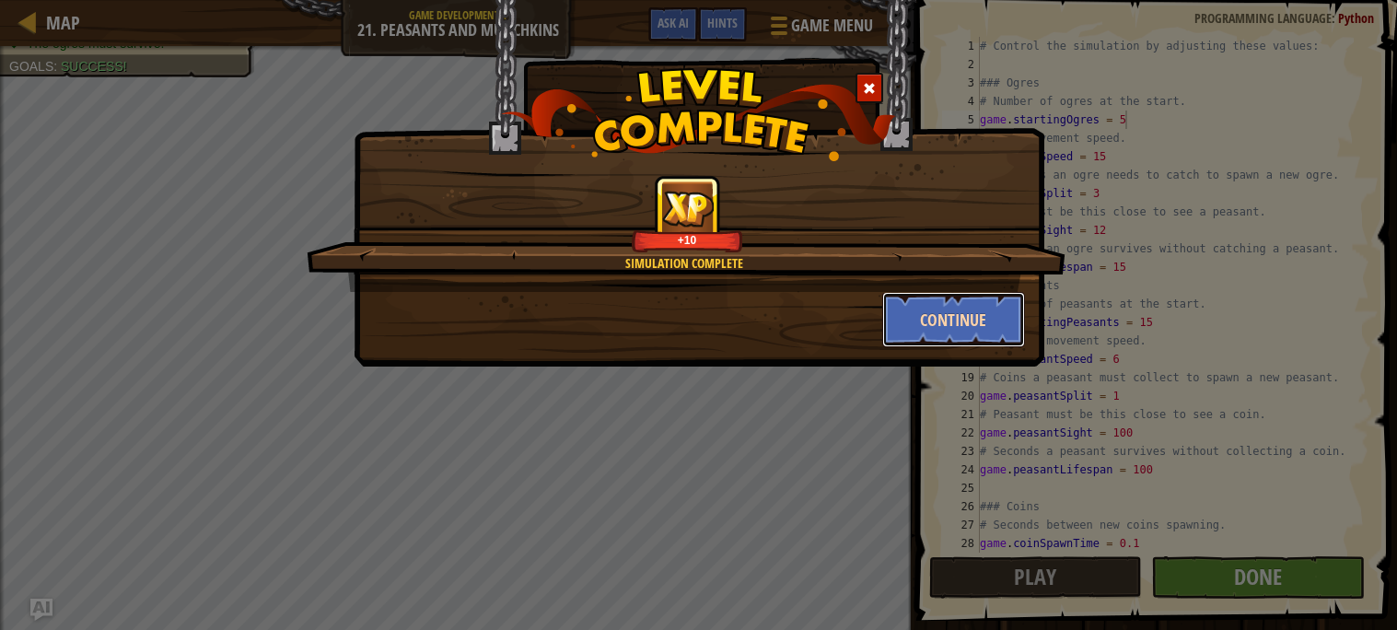
click at [948, 321] on button "Continue" at bounding box center [953, 319] width 143 height 55
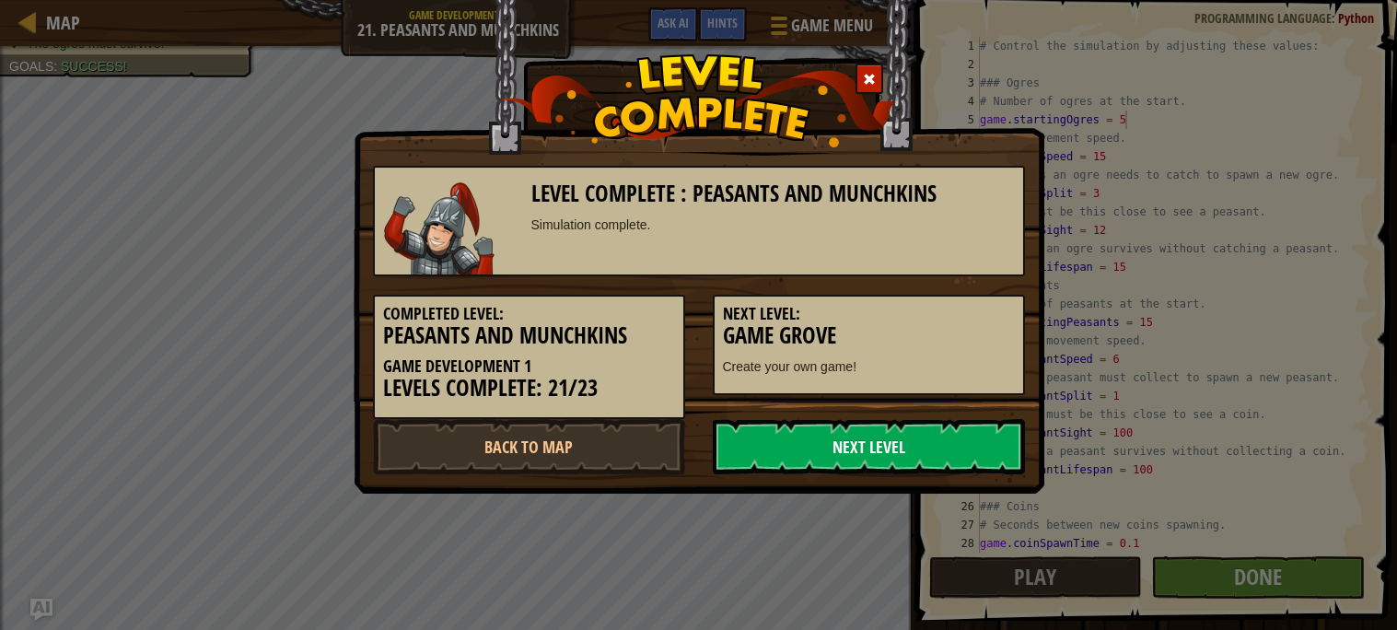
click at [763, 445] on link "Next Level" at bounding box center [869, 446] width 312 height 55
